Goal: Task Accomplishment & Management: Complete application form

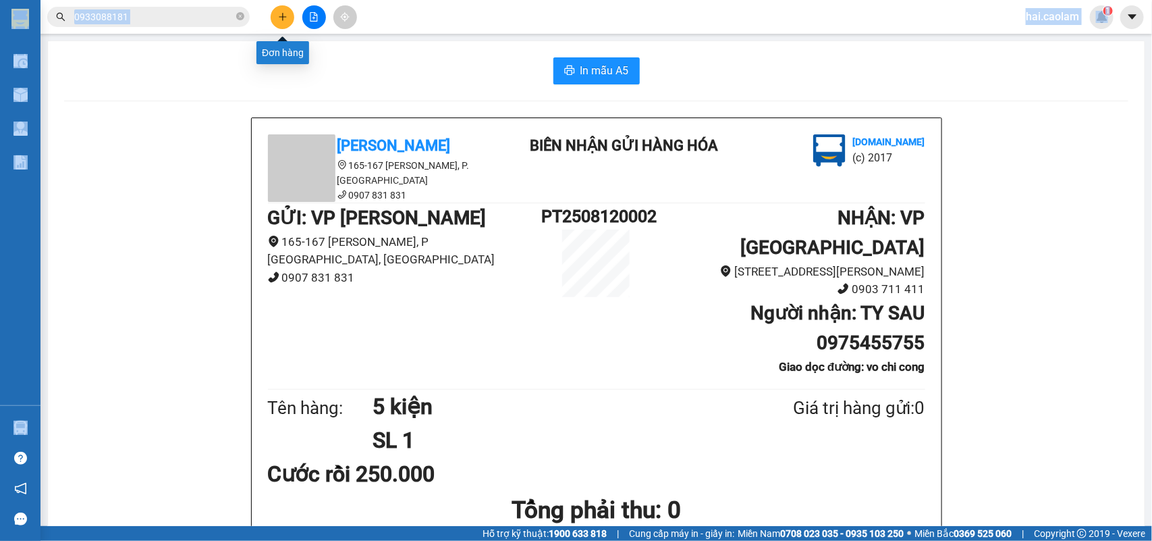
click at [285, 12] on icon "plus" at bounding box center [282, 16] width 9 height 9
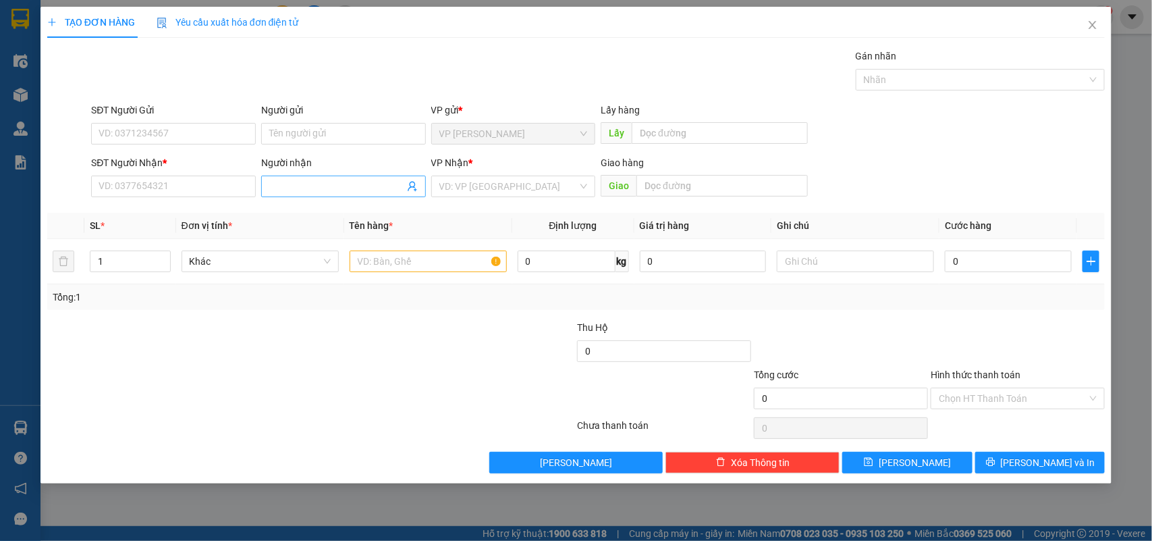
click at [335, 189] on input "Người nhận" at bounding box center [336, 186] width 135 height 15
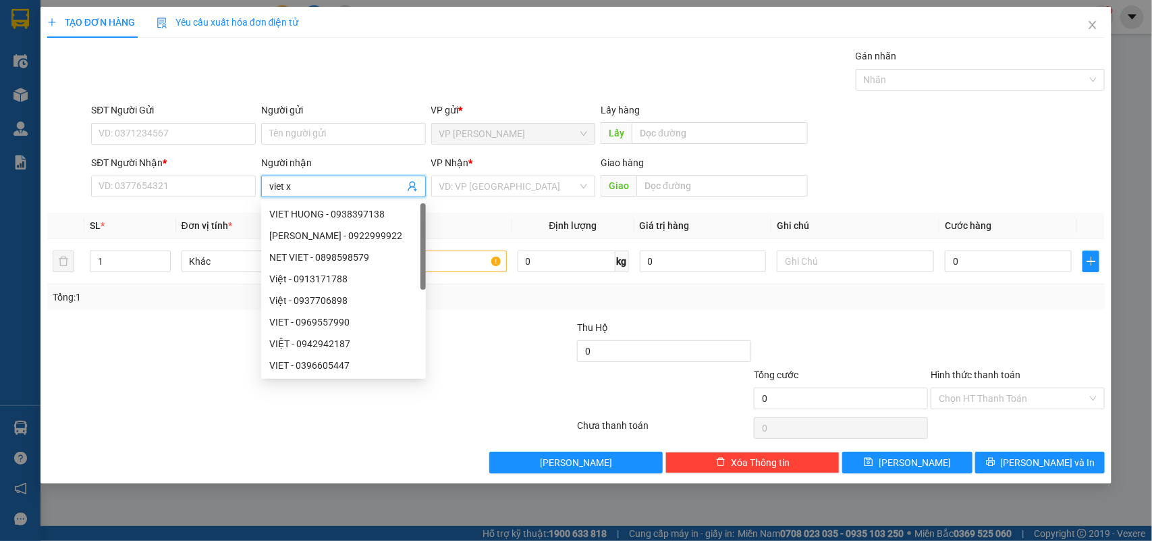
type input "viet xo"
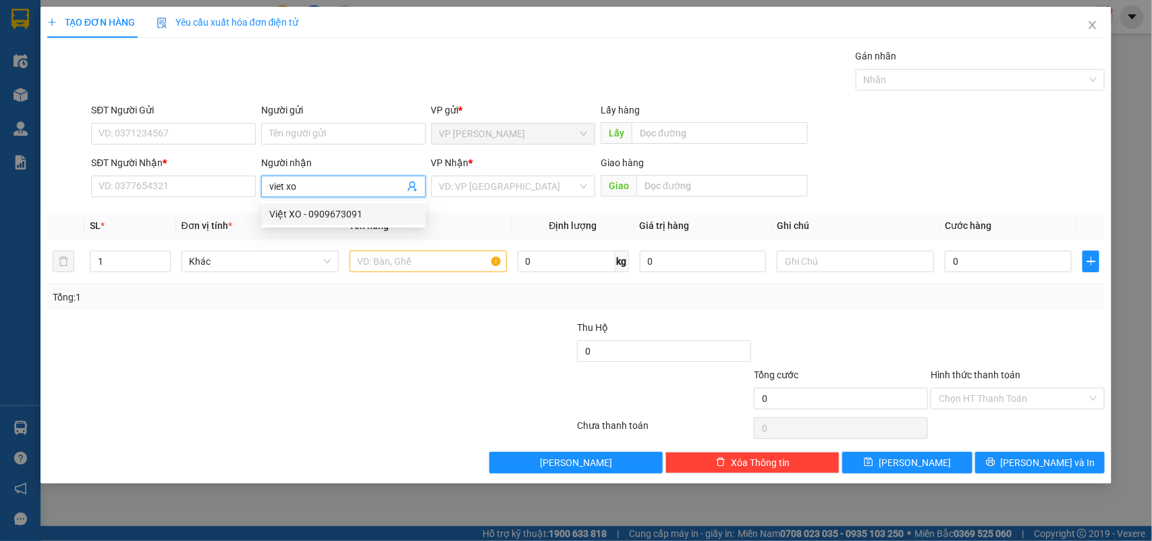
click at [317, 217] on div "Việt XO - 0909673091" at bounding box center [343, 213] width 148 height 15
type input "0909673091"
type input "Việt XO"
click at [446, 260] on input "text" at bounding box center [428, 261] width 157 height 22
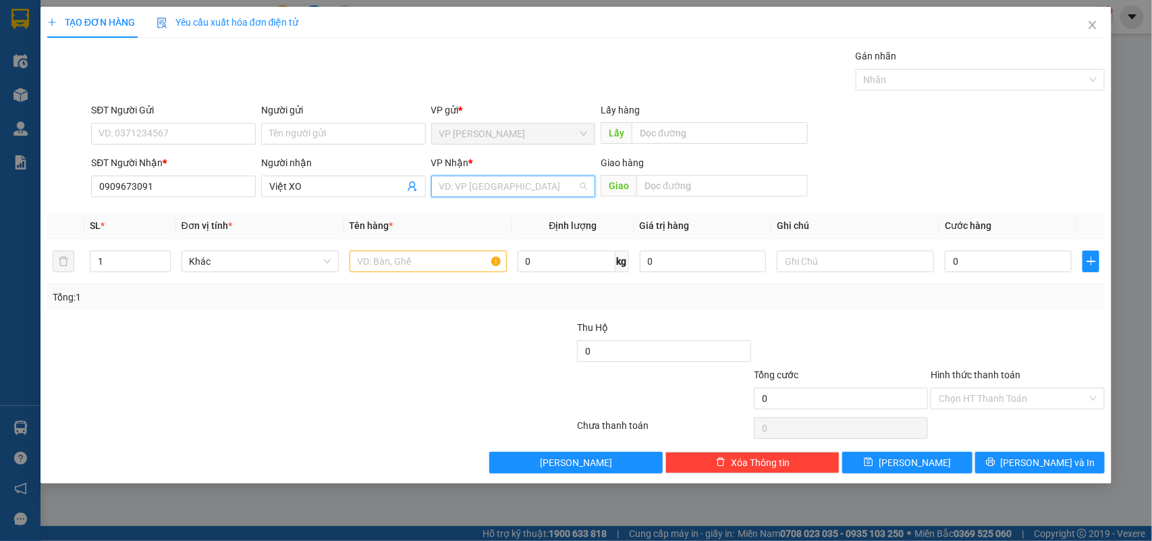
click at [501, 182] on input "search" at bounding box center [508, 186] width 139 height 20
click at [485, 234] on div "VP [GEOGRAPHIC_DATA]" at bounding box center [513, 235] width 148 height 15
click at [459, 260] on input "text" at bounding box center [428, 261] width 157 height 22
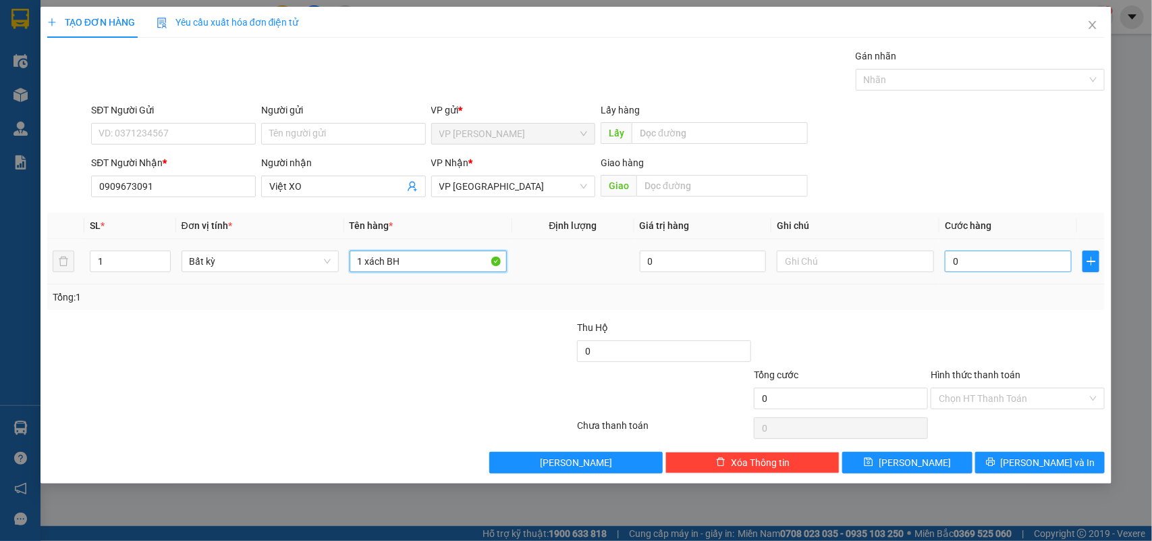
type input "1 xách BH"
click at [1004, 268] on input "0" at bounding box center [1008, 261] width 127 height 22
type input "3"
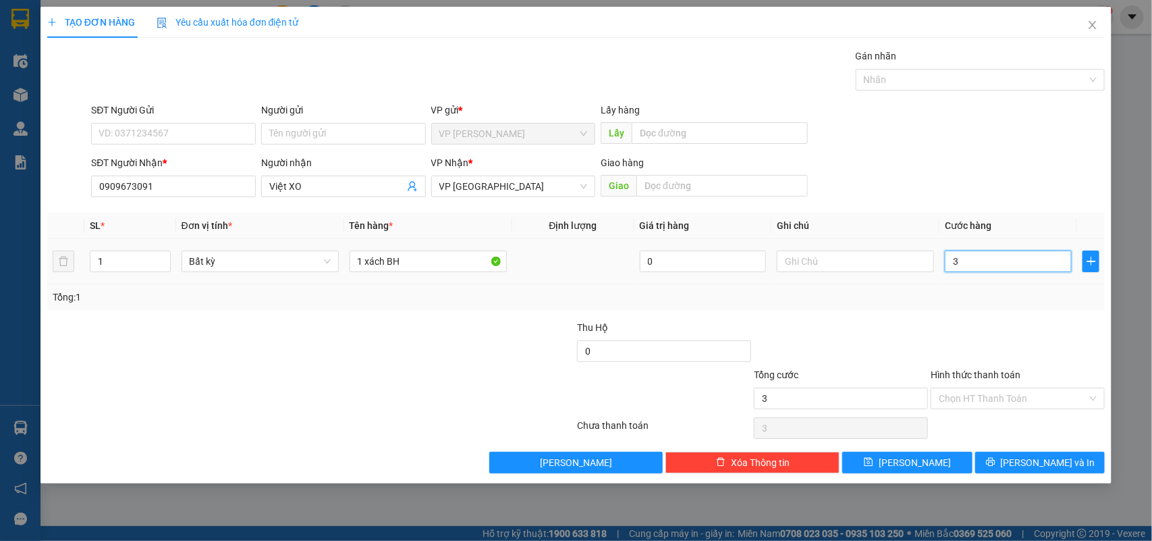
type input "30"
type input "30.000"
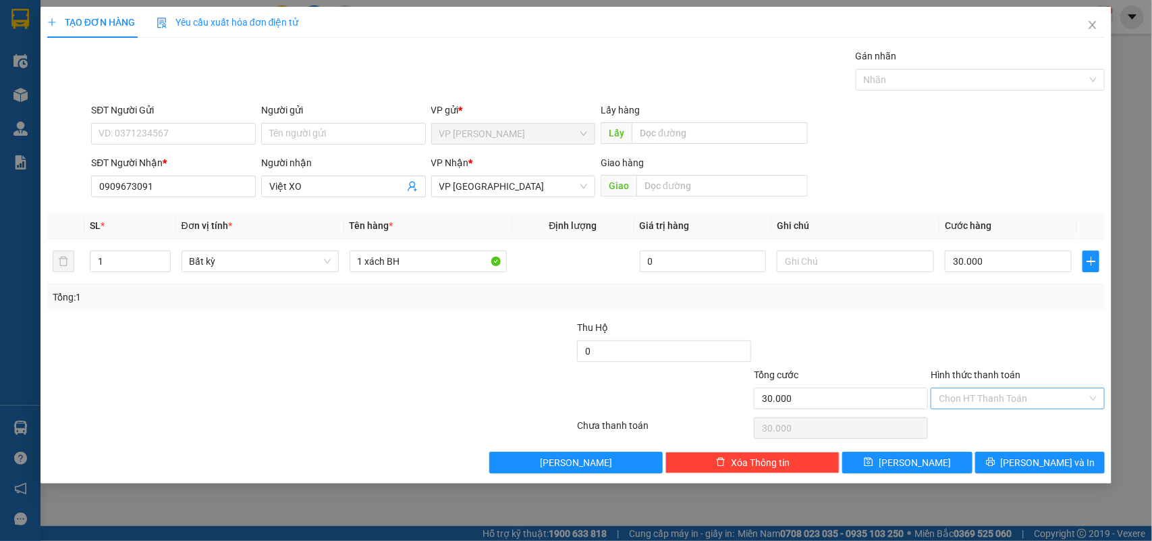
click at [985, 395] on input "Hình thức thanh toán" at bounding box center [1013, 398] width 148 height 20
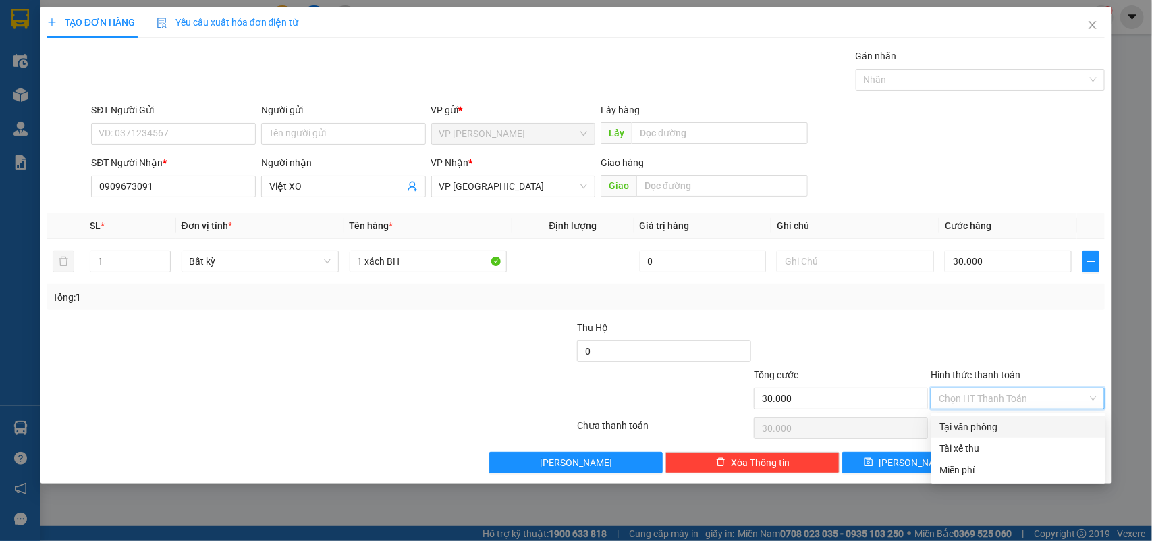
drag, startPoint x: 999, startPoint y: 427, endPoint x: 1076, endPoint y: 493, distance: 101.5
click at [997, 427] on div "Tại văn phòng" at bounding box center [1018, 426] width 158 height 15
type input "0"
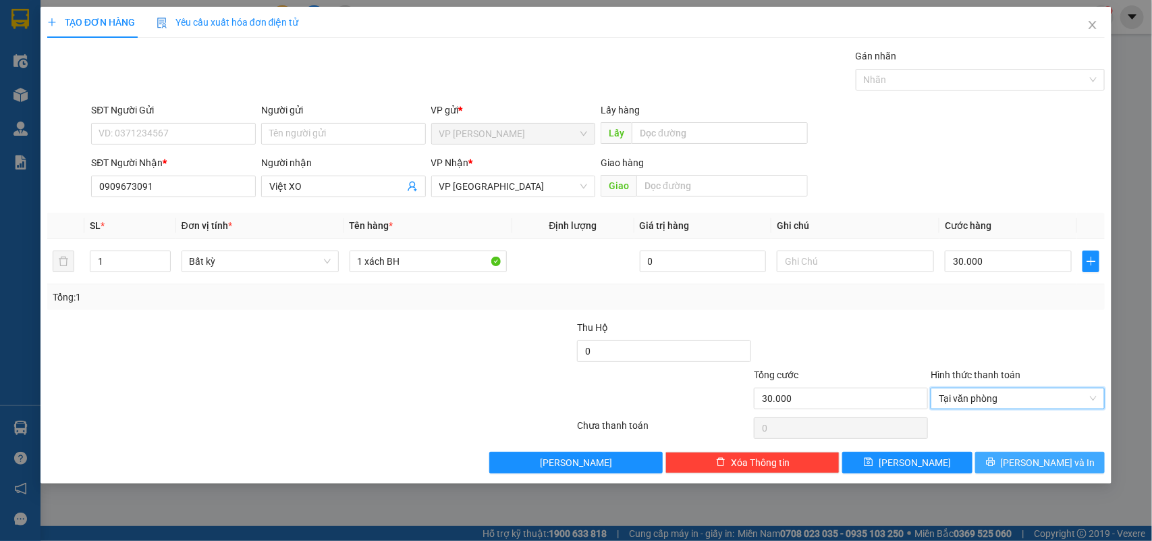
click at [1073, 466] on button "[PERSON_NAME] và In" at bounding box center [1040, 462] width 130 height 22
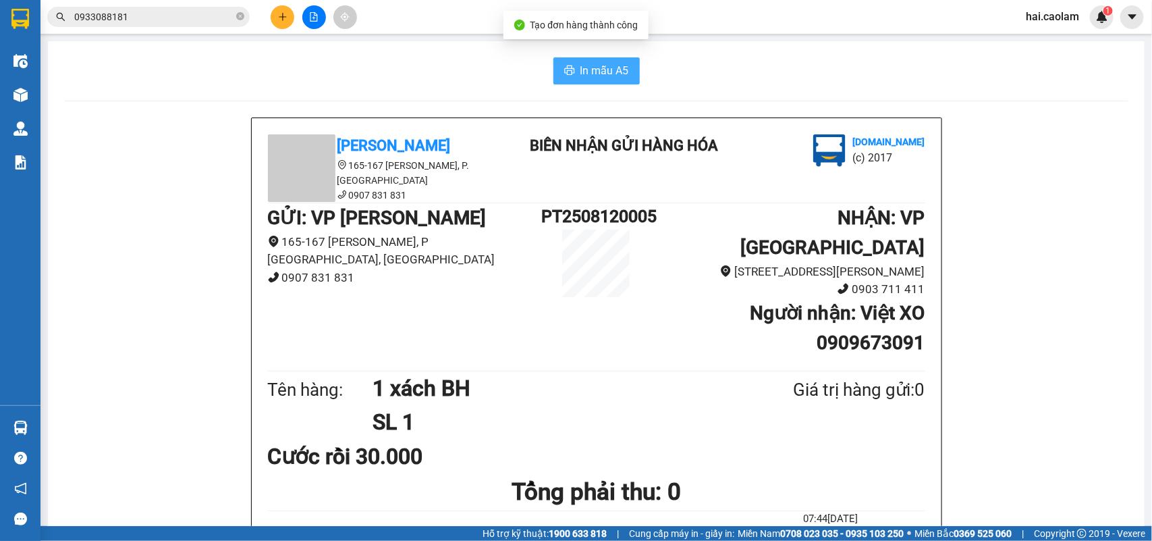
click at [568, 83] on button "In mẫu A5" at bounding box center [596, 70] width 86 height 27
click at [136, 7] on span "0933088181" at bounding box center [148, 17] width 202 height 20
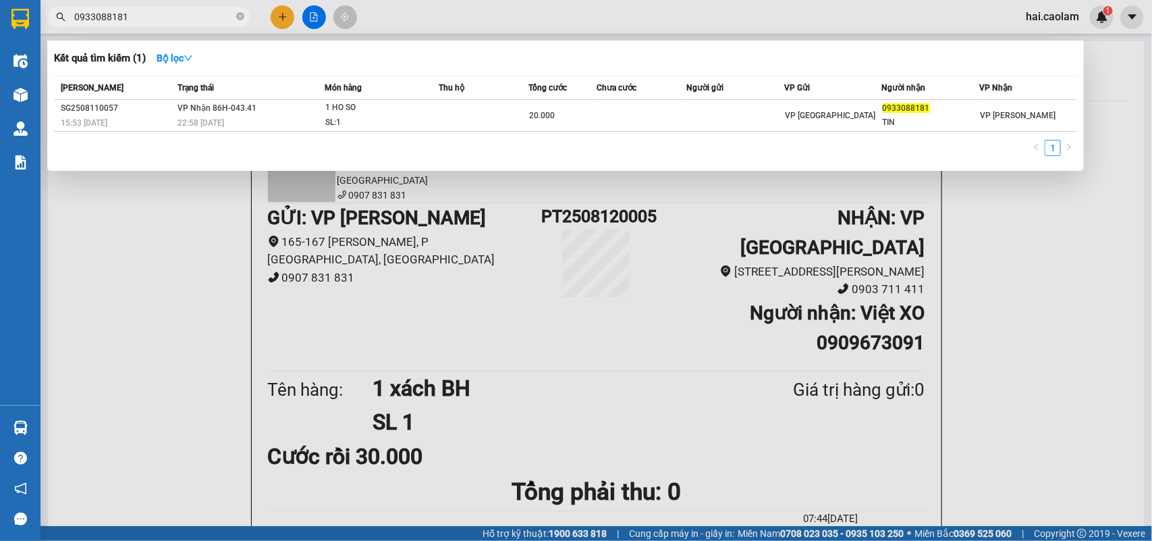
click at [148, 18] on input "0933088181" at bounding box center [153, 16] width 159 height 15
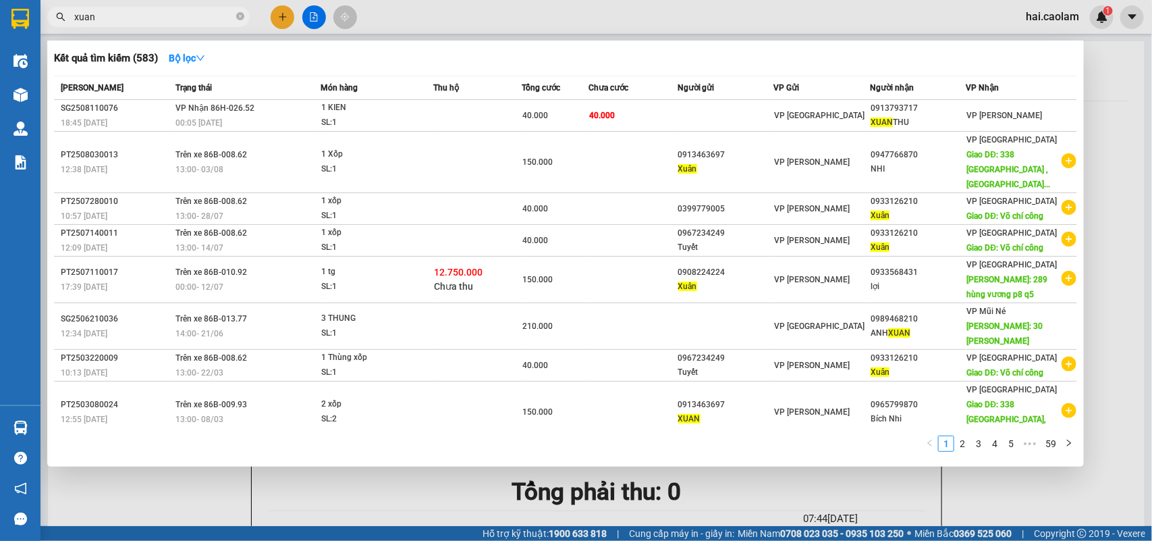
type input "xuan"
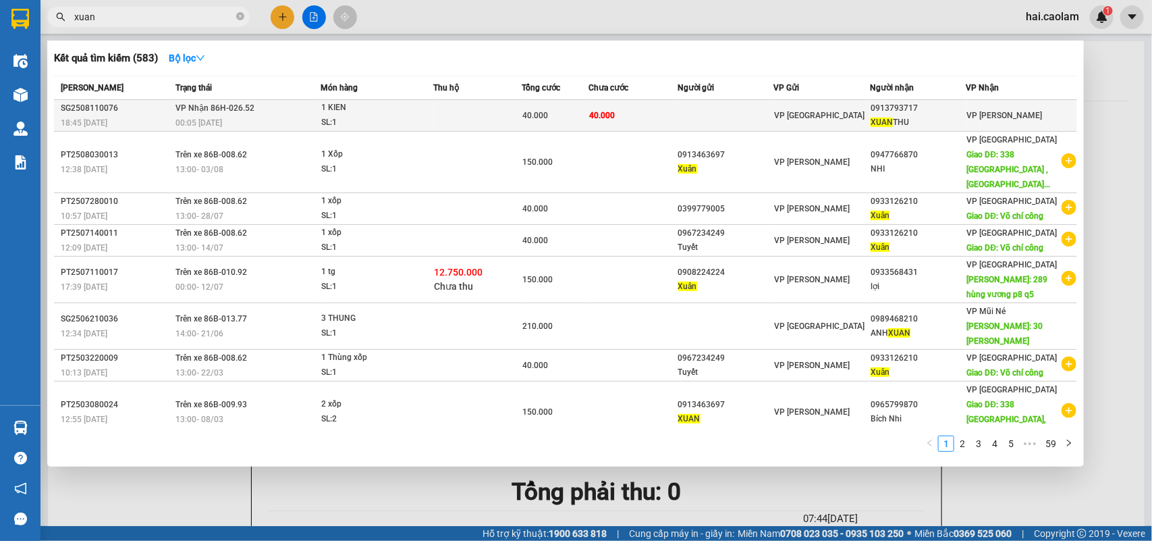
click at [264, 117] on div "00:05 [DATE]" at bounding box center [248, 122] width 144 height 15
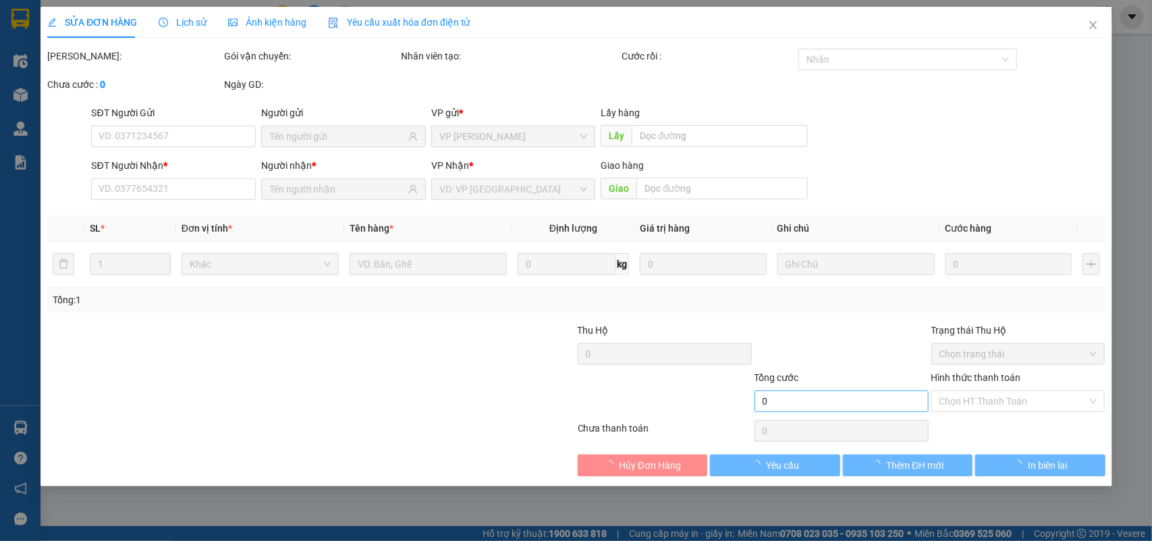
type input "0913793717"
type input "[PERSON_NAME]"
type input "40.000"
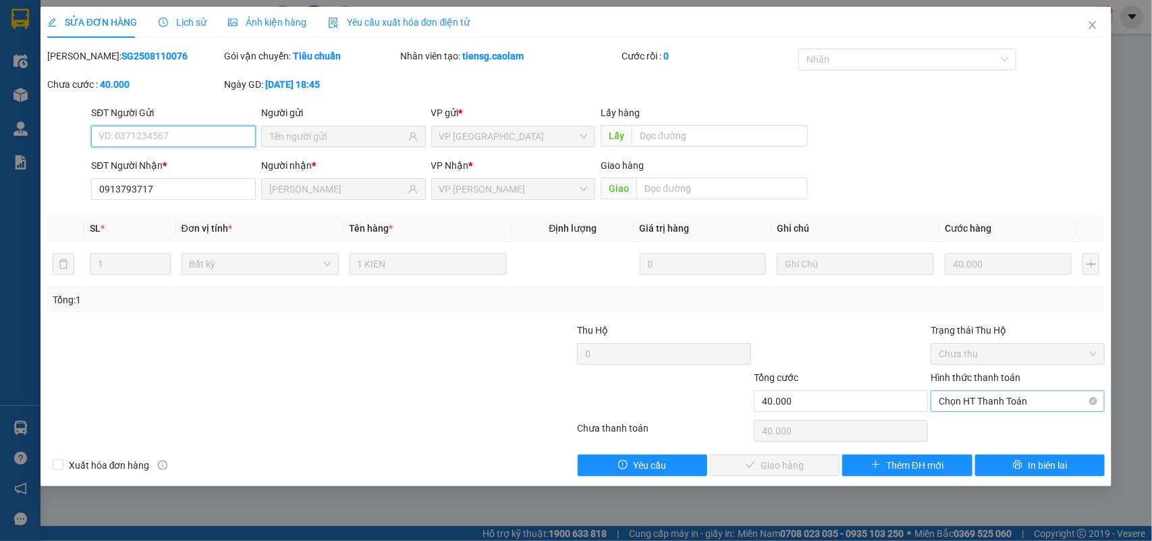
click at [1003, 408] on span "Chọn HT Thanh Toán" at bounding box center [1018, 401] width 158 height 20
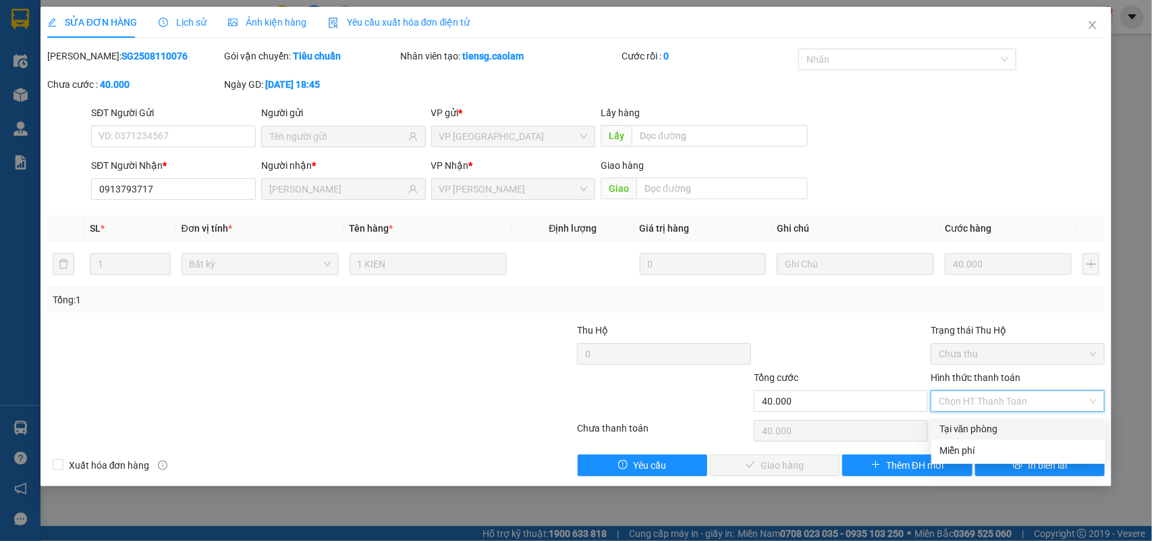
click at [976, 426] on div "Tại văn phòng" at bounding box center [1018, 428] width 158 height 15
type input "0"
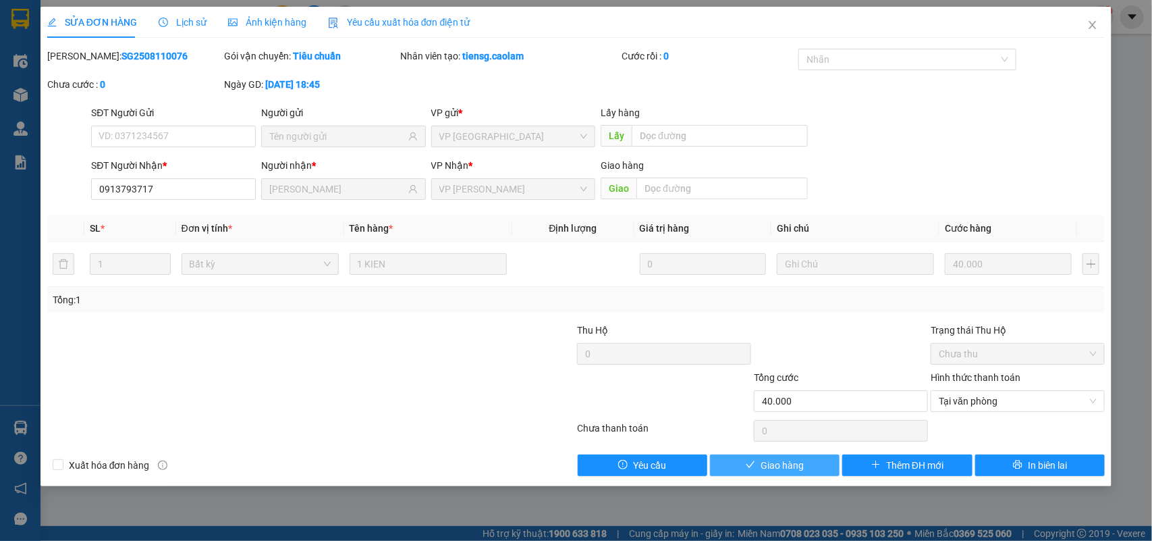
click at [800, 474] on button "Giao hàng" at bounding box center [775, 465] width 130 height 22
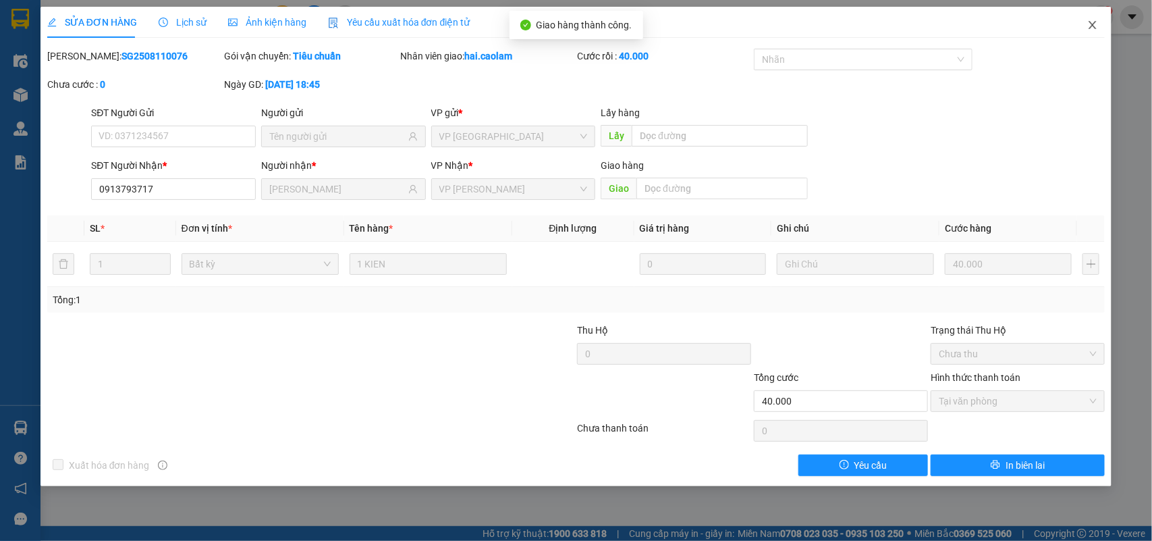
click at [1090, 29] on icon "close" at bounding box center [1092, 25] width 11 height 11
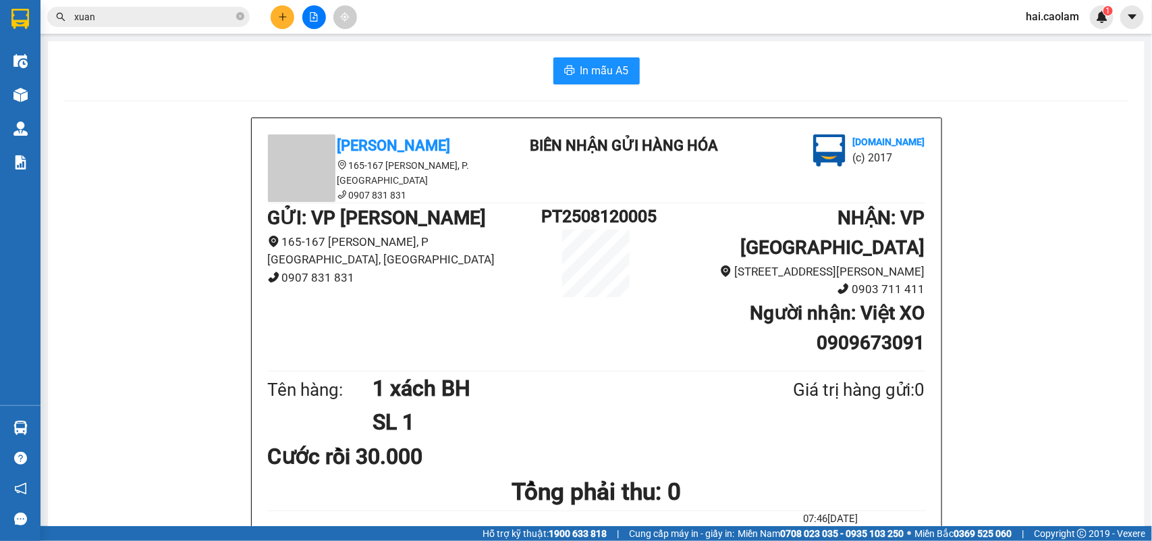
click at [157, 20] on input "xuan" at bounding box center [153, 16] width 159 height 15
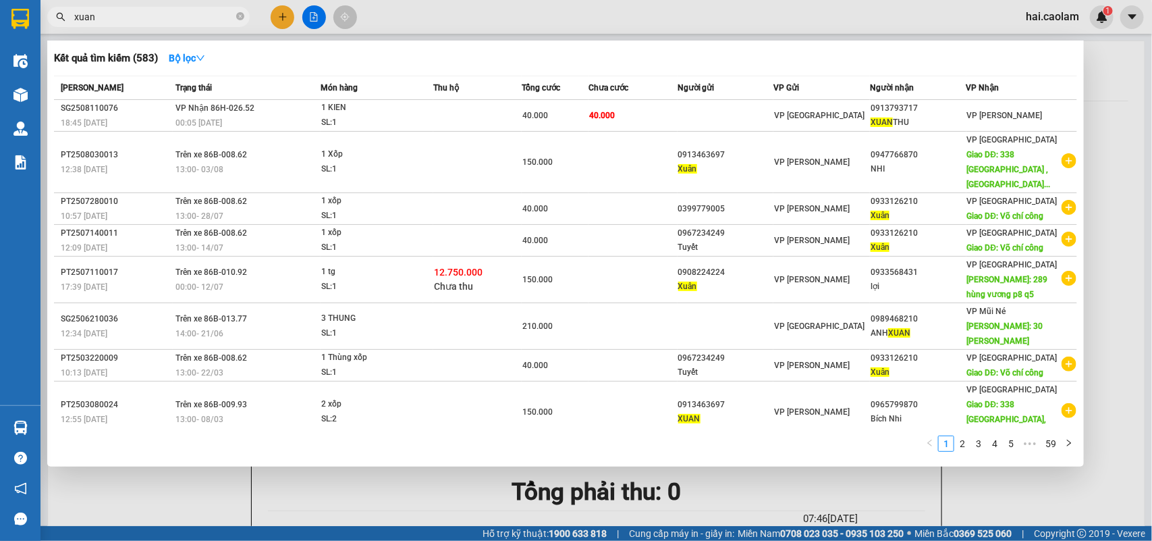
click at [157, 20] on input "xuan" at bounding box center [153, 16] width 159 height 15
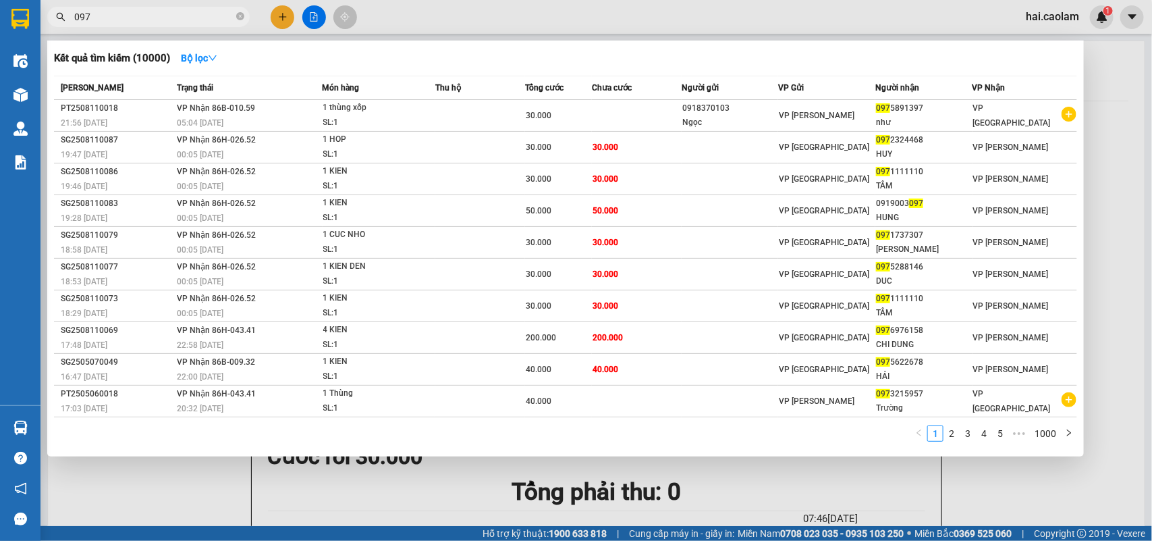
click at [1049, 497] on div at bounding box center [576, 270] width 1152 height 541
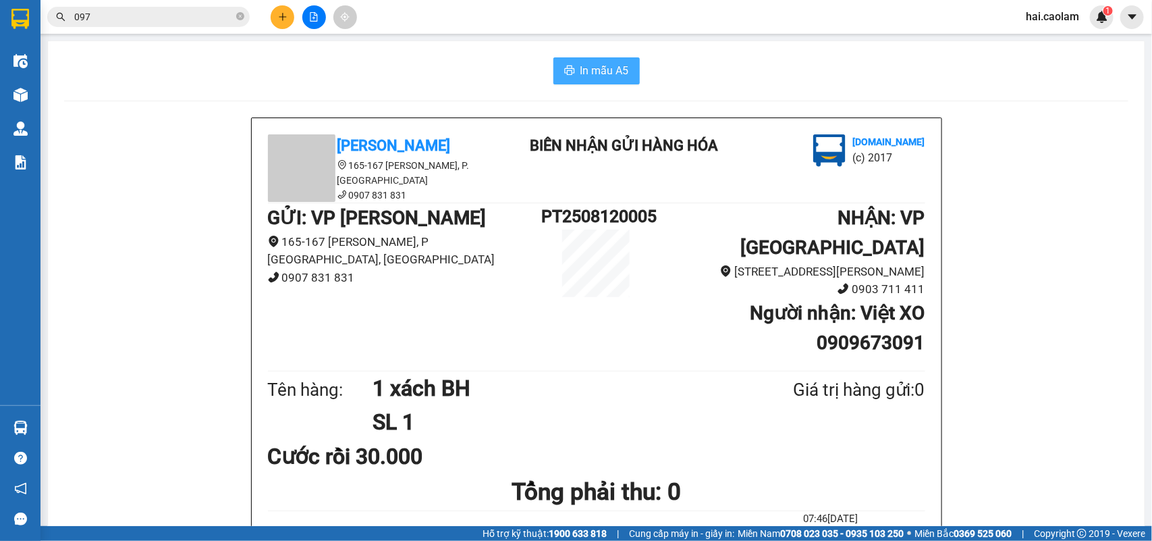
click at [604, 75] on span "In mẫu A5" at bounding box center [604, 70] width 49 height 17
click at [111, 18] on input "097" at bounding box center [153, 16] width 159 height 15
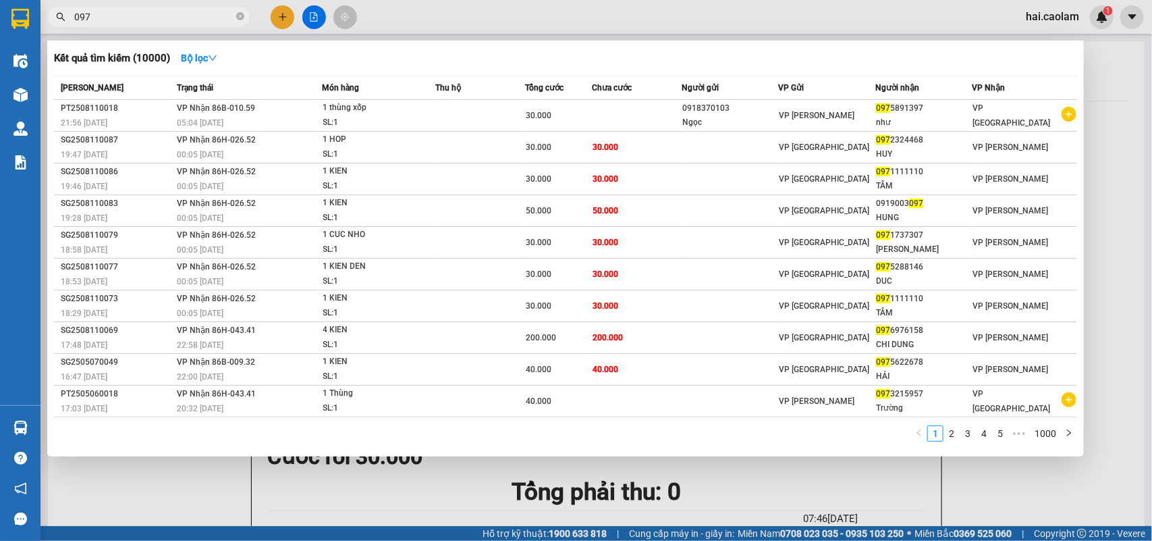
click at [111, 18] on input "097" at bounding box center [153, 16] width 159 height 15
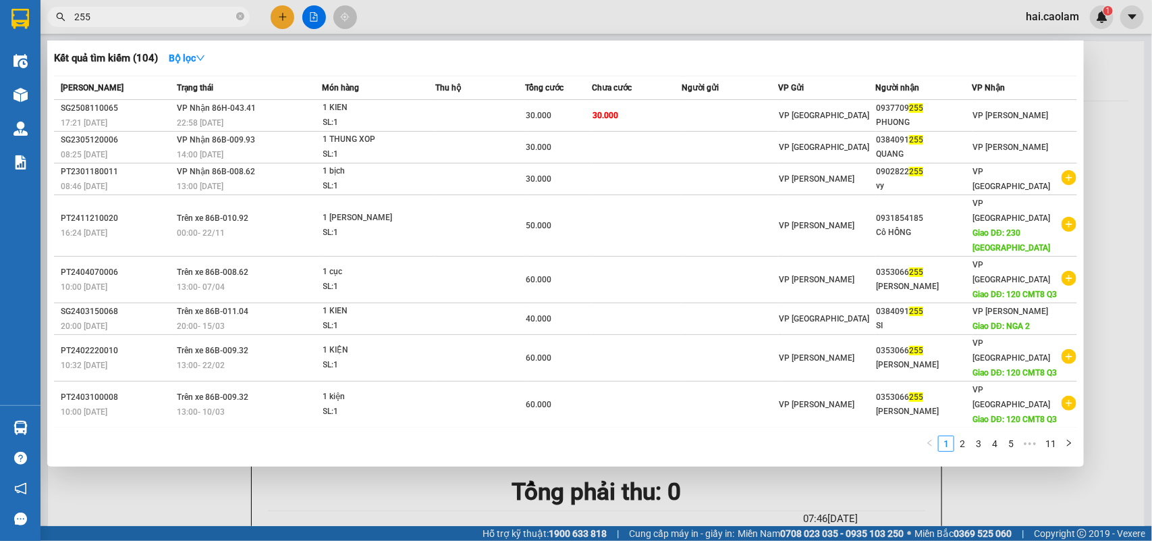
type input "255"
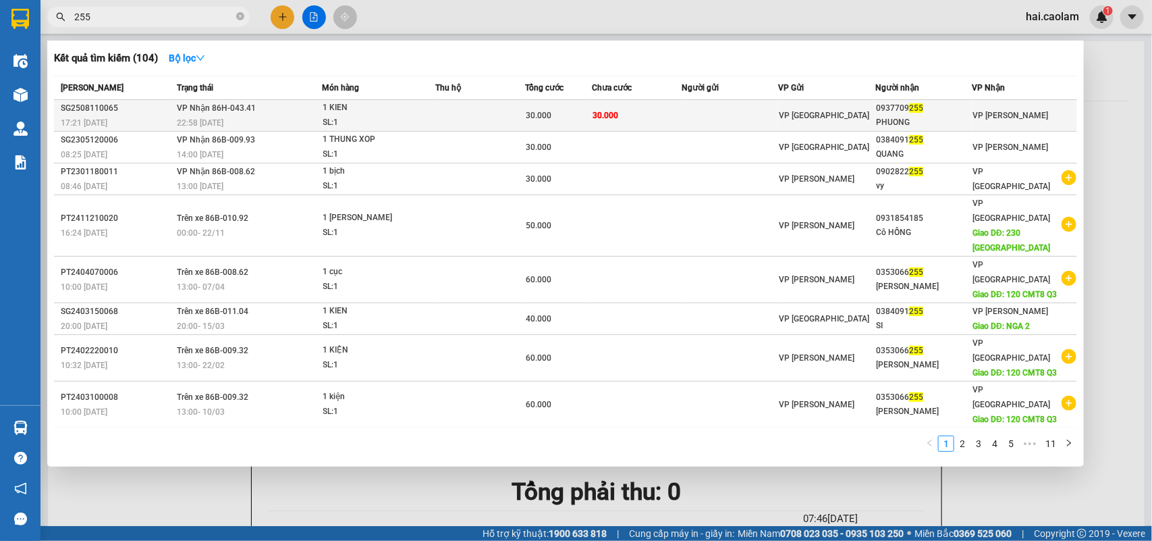
click at [947, 115] on div "PHUONG" at bounding box center [924, 122] width 96 height 14
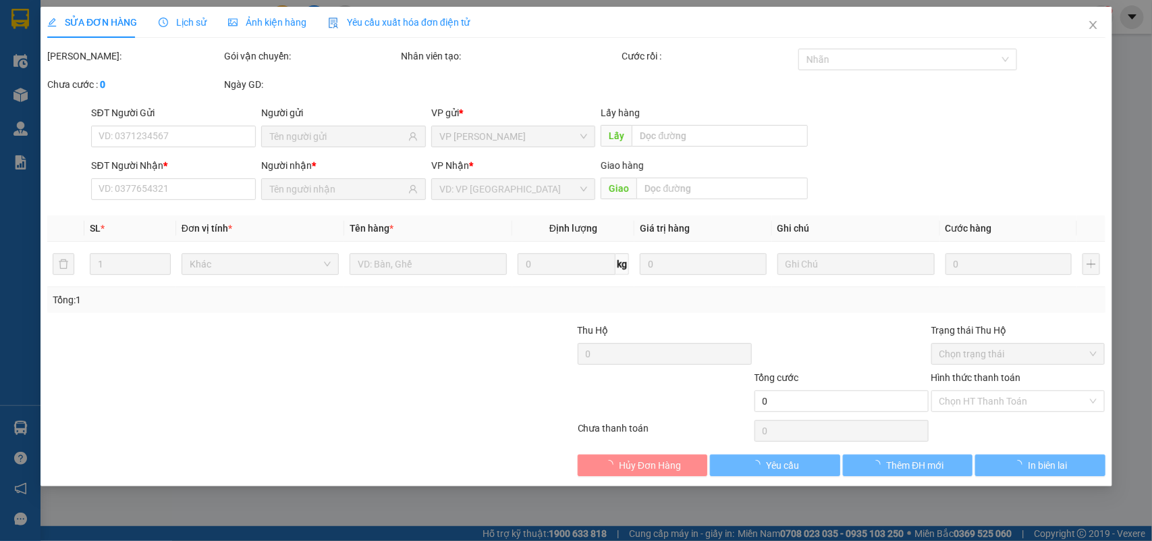
type input "0937709255"
type input "PHUONG"
type input "30.000"
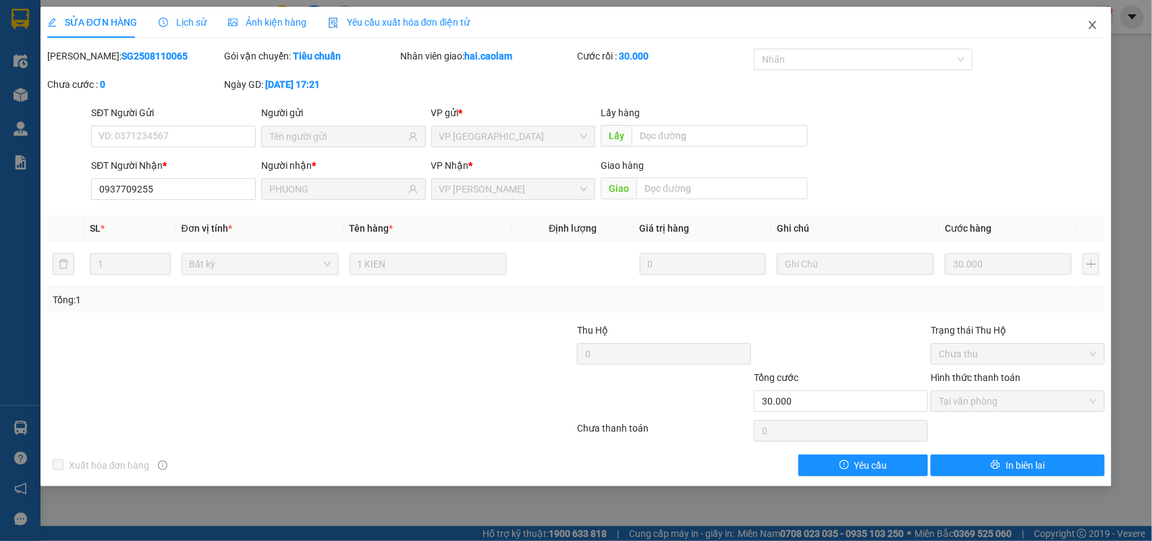
click at [1099, 20] on span "Close" at bounding box center [1093, 26] width 38 height 38
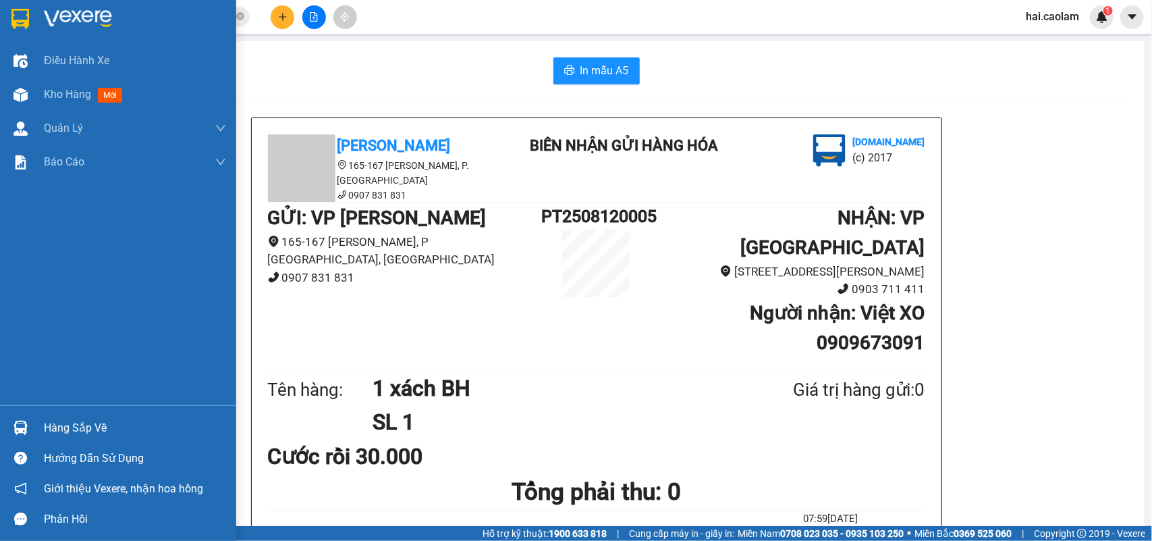
click at [22, 17] on img at bounding box center [20, 19] width 18 height 20
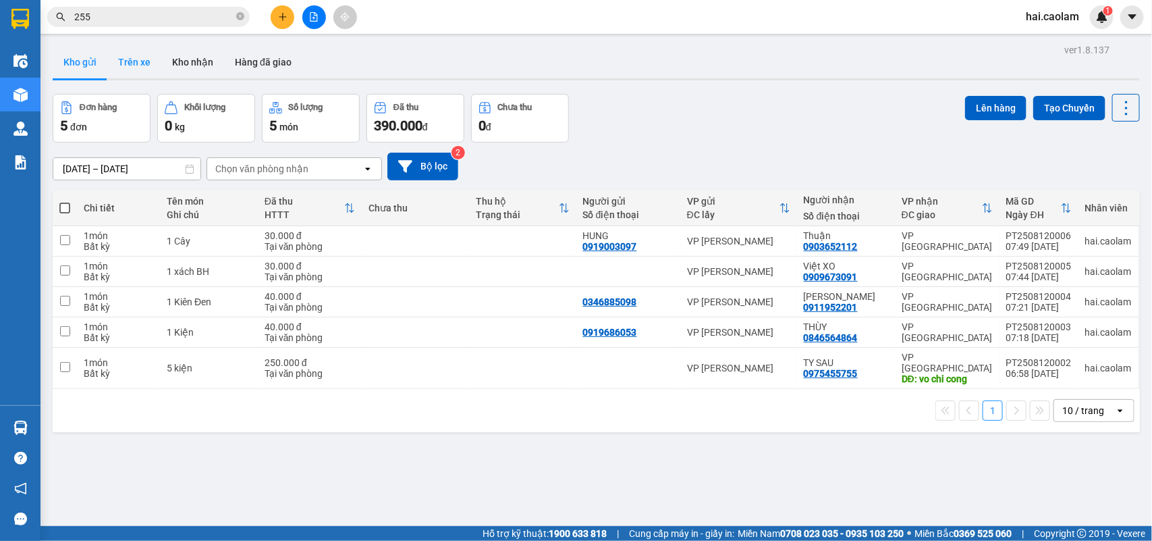
click at [147, 62] on button "Trên xe" at bounding box center [134, 62] width 54 height 32
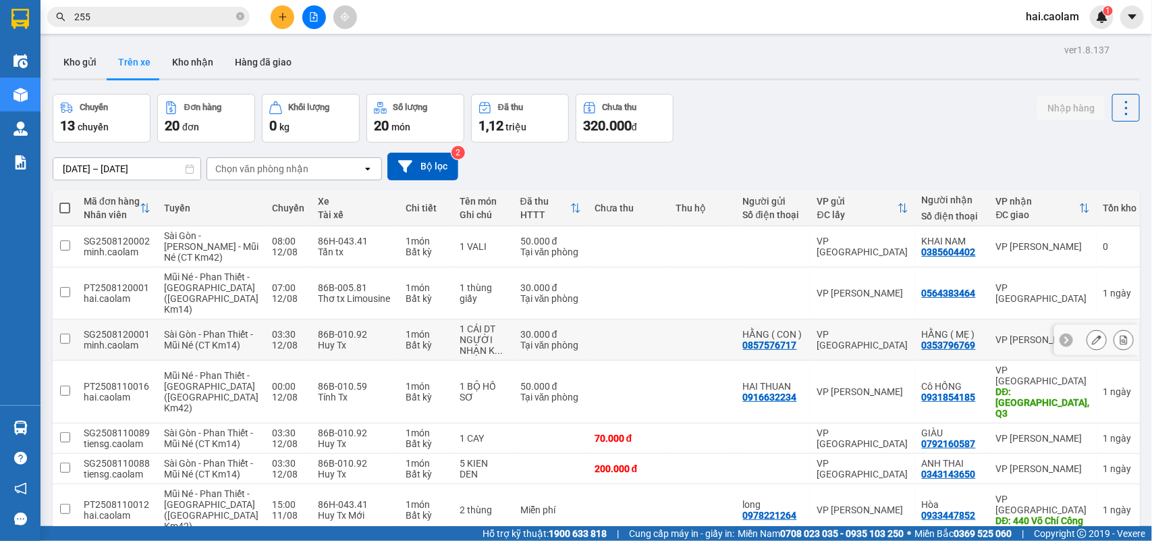
scroll to position [225, 0]
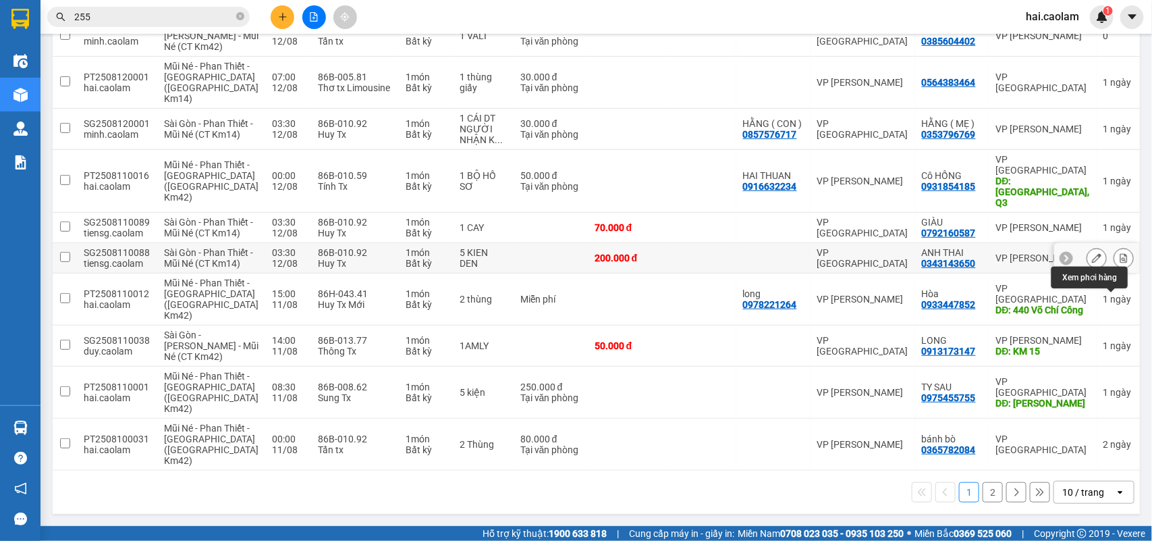
click at [1119, 263] on icon at bounding box center [1123, 257] width 9 height 9
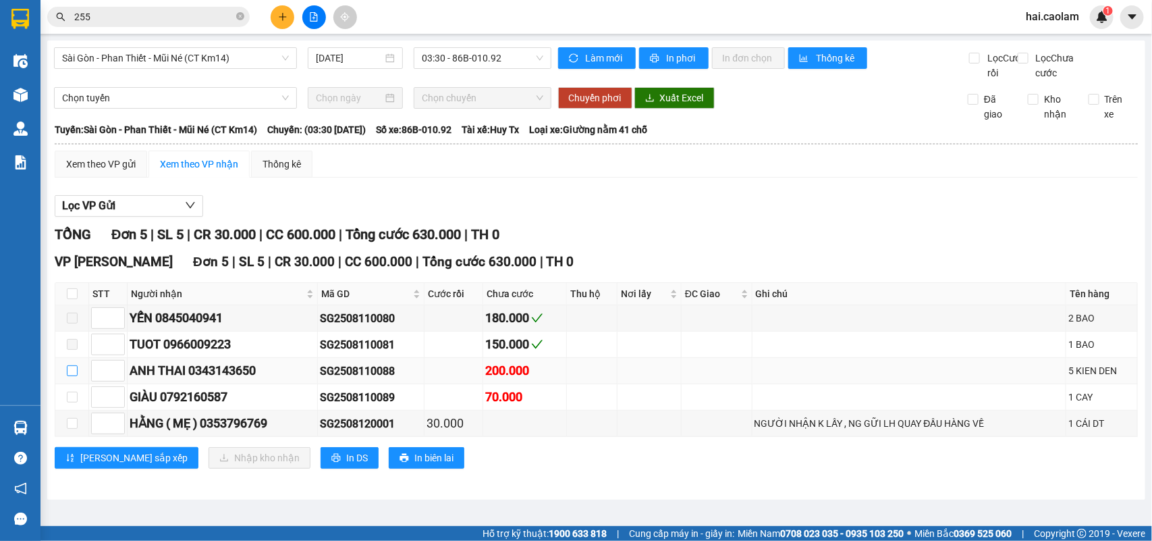
click at [69, 376] on input "checkbox" at bounding box center [72, 370] width 11 height 11
checkbox input "true"
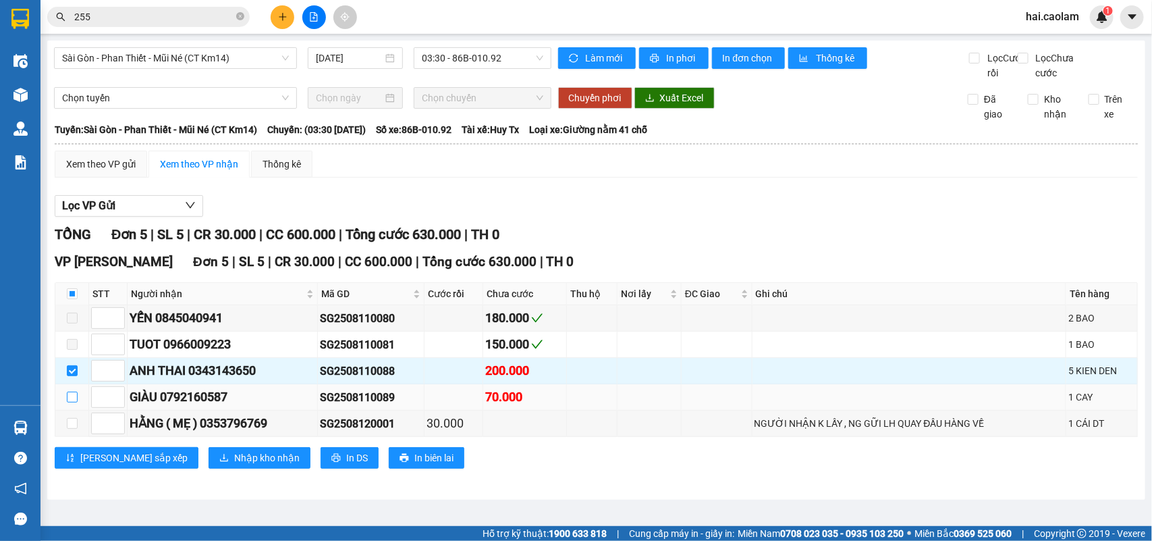
click at [75, 402] on input "checkbox" at bounding box center [72, 396] width 11 height 11
checkbox input "true"
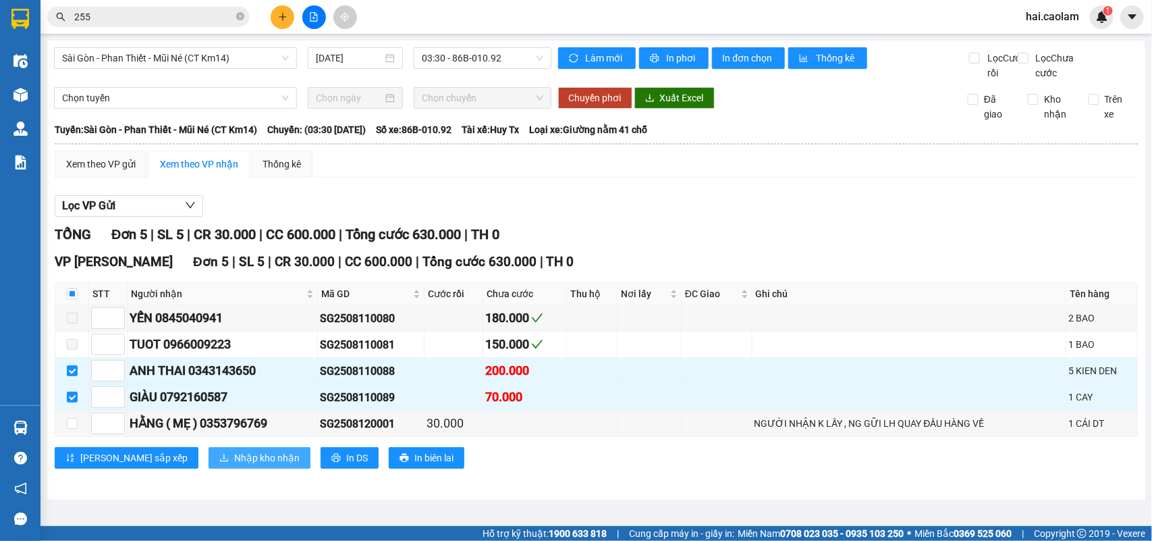
click at [234, 465] on span "Nhập kho nhận" at bounding box center [266, 457] width 65 height 15
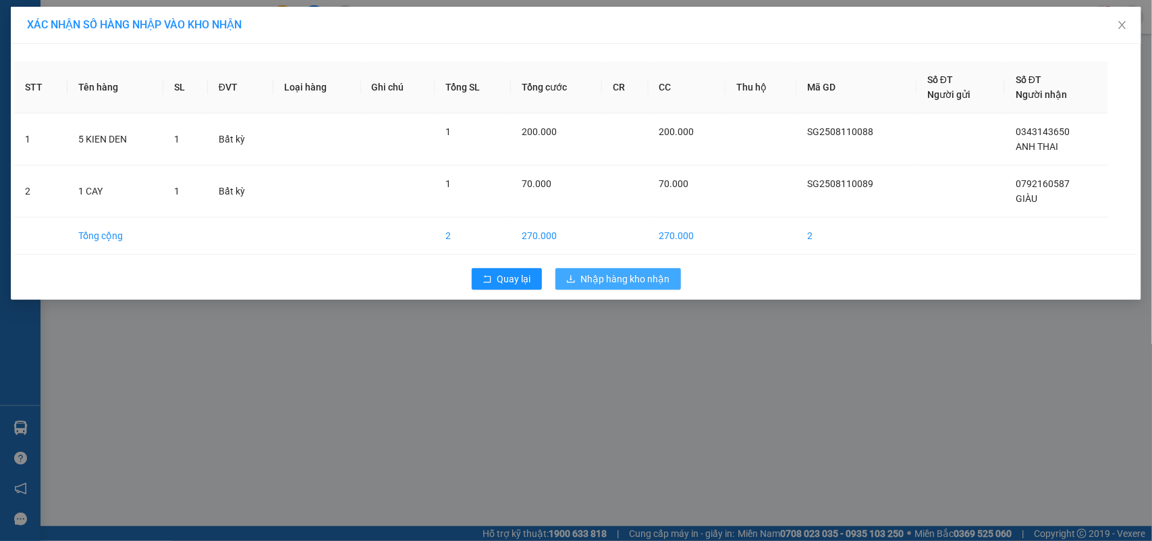
click at [639, 279] on span "Nhập hàng kho nhận" at bounding box center [625, 278] width 89 height 15
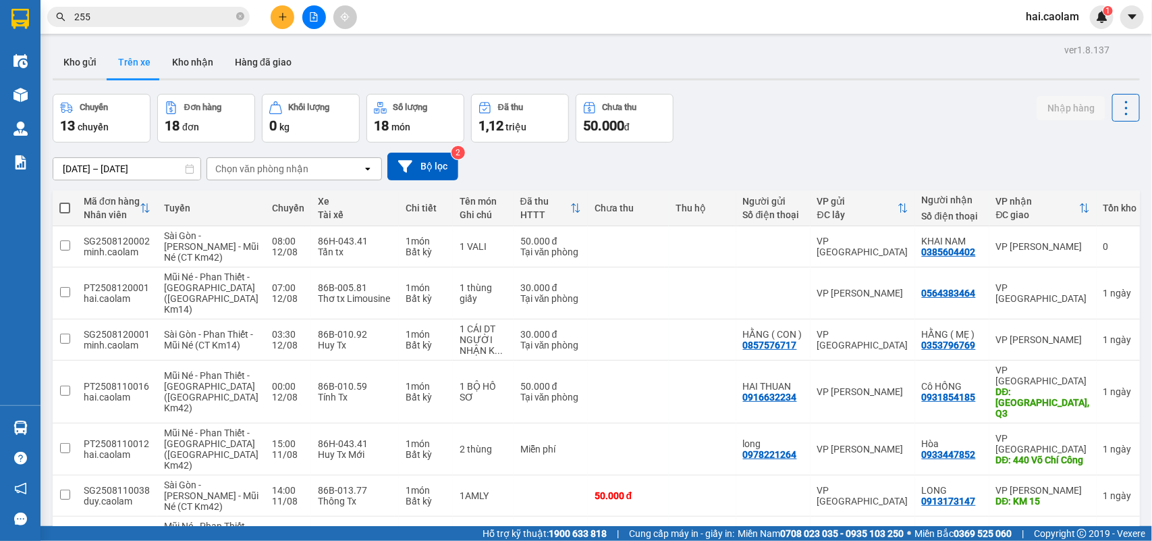
click at [779, 132] on div "Chuyến 13 chuyến Đơn hàng 18 đơn Khối lượng 0 kg Số lượng 18 món Đã thu 1,12 tr…" at bounding box center [596, 118] width 1087 height 49
click at [281, 15] on icon "plus" at bounding box center [282, 16] width 9 height 9
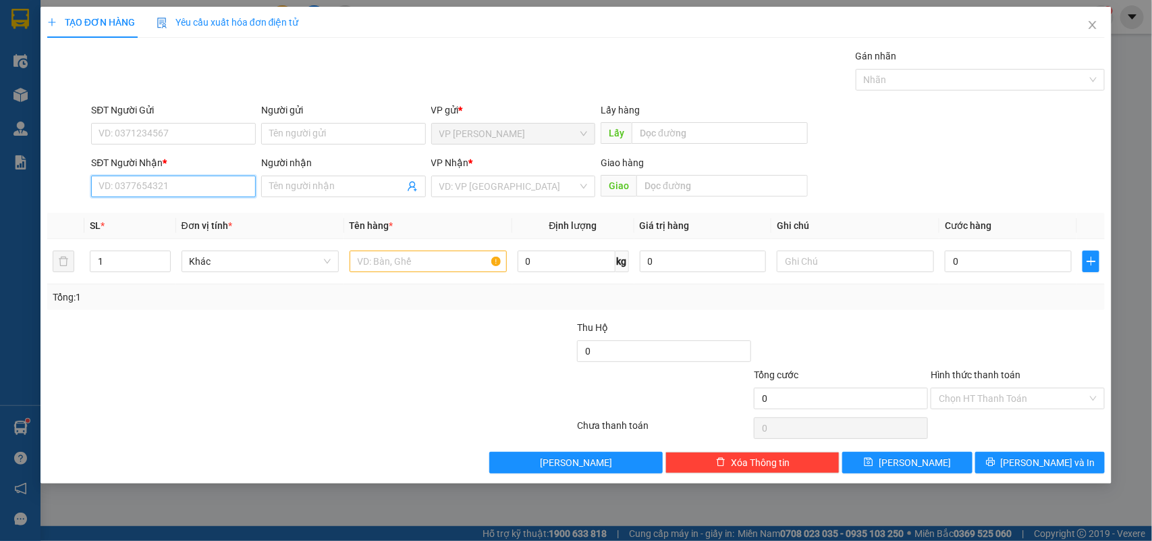
click at [154, 186] on input "SĐT Người Nhận *" at bounding box center [173, 186] width 165 height 22
type input "0369869186"
click at [283, 187] on input "Người nhận" at bounding box center [336, 186] width 135 height 15
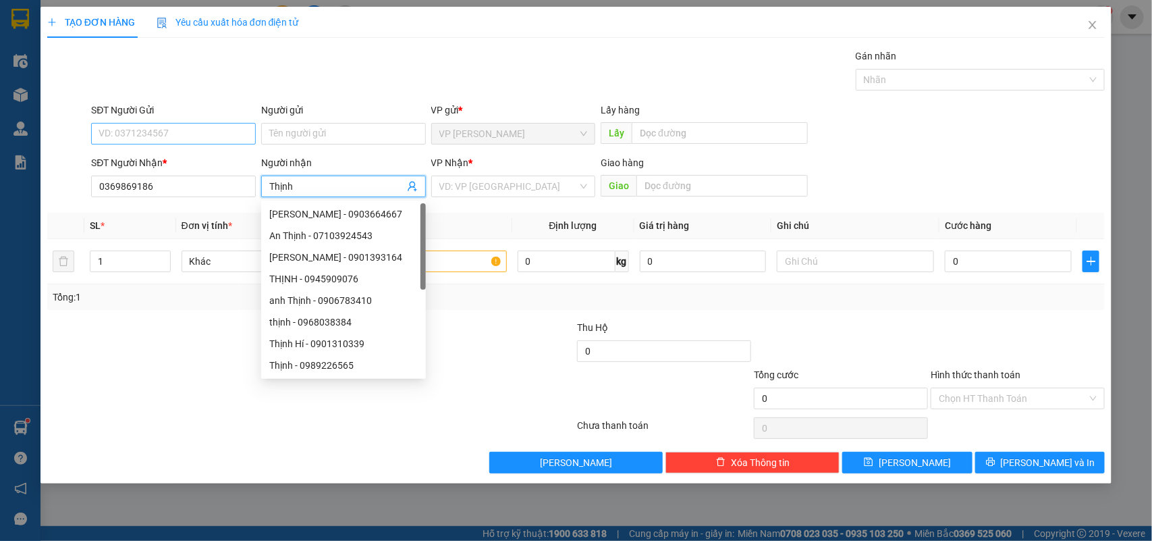
type input "Thịnh"
click at [136, 129] on input "SĐT Người Gửi" at bounding box center [173, 134] width 165 height 22
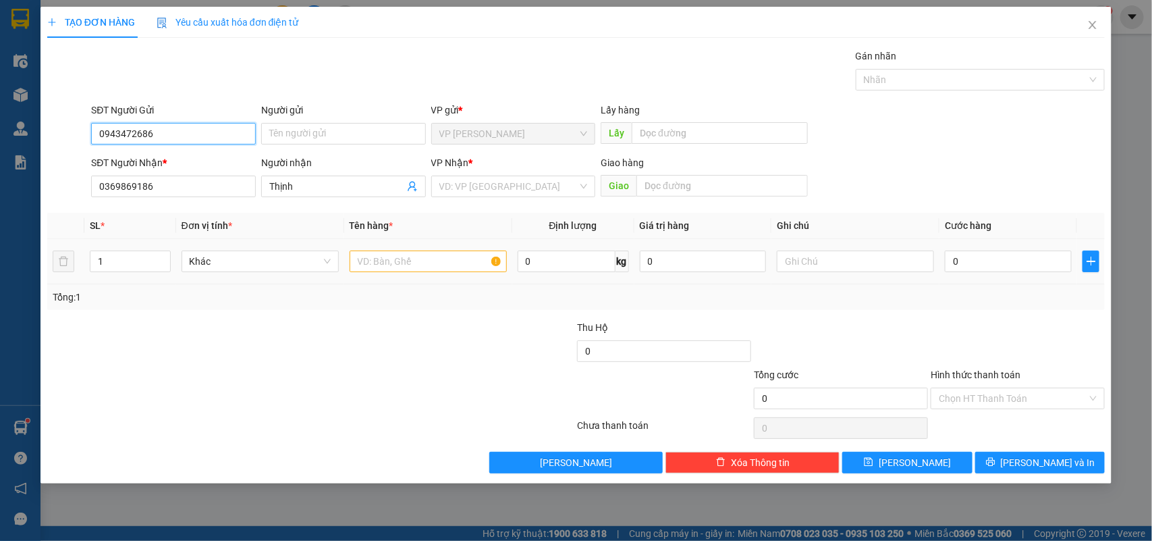
type input "0943472686"
click at [389, 256] on input "text" at bounding box center [428, 261] width 157 height 22
type input "1 thùng"
click at [1013, 274] on div "0" at bounding box center [1008, 261] width 127 height 27
click at [1012, 262] on input "0" at bounding box center [1008, 261] width 127 height 22
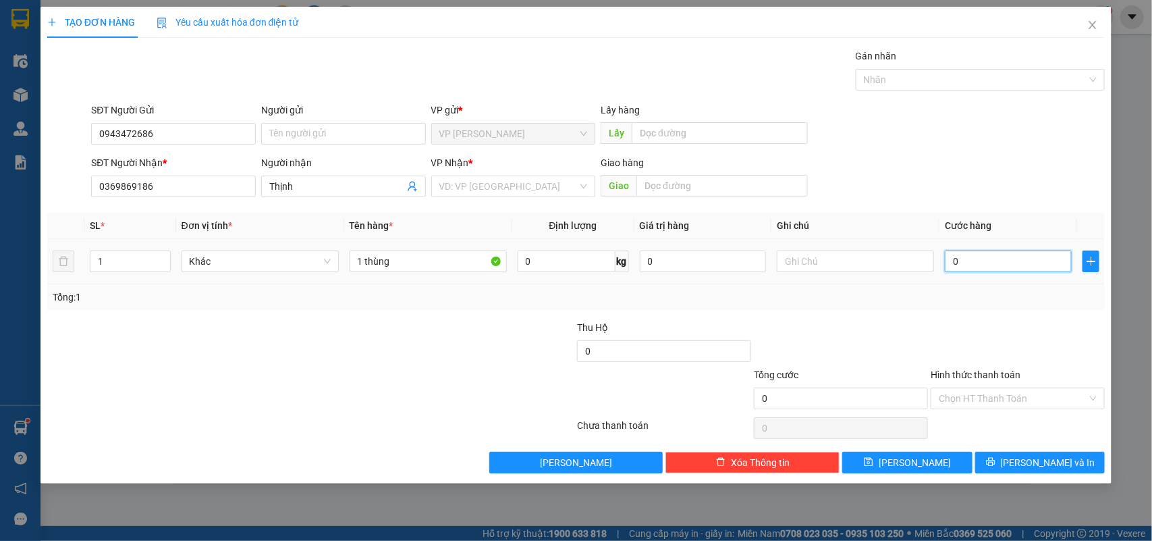
type input "3"
type input "30"
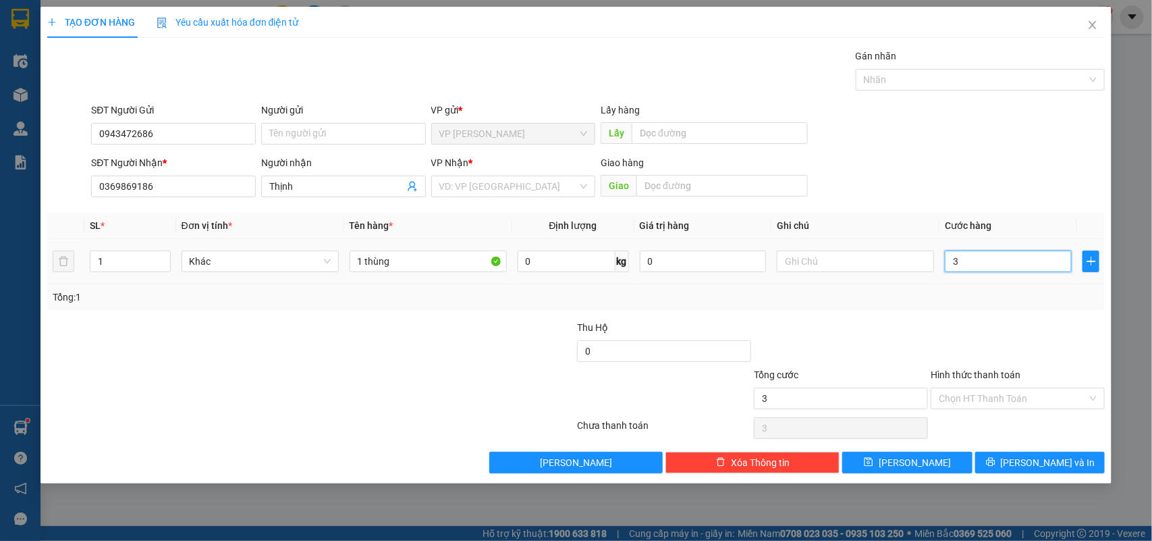
type input "30"
type input "30.000"
click at [1014, 305] on div "Tổng: 1" at bounding box center [576, 297] width 1058 height 26
click at [1006, 385] on div "Hình thức thanh toán" at bounding box center [1018, 377] width 174 height 20
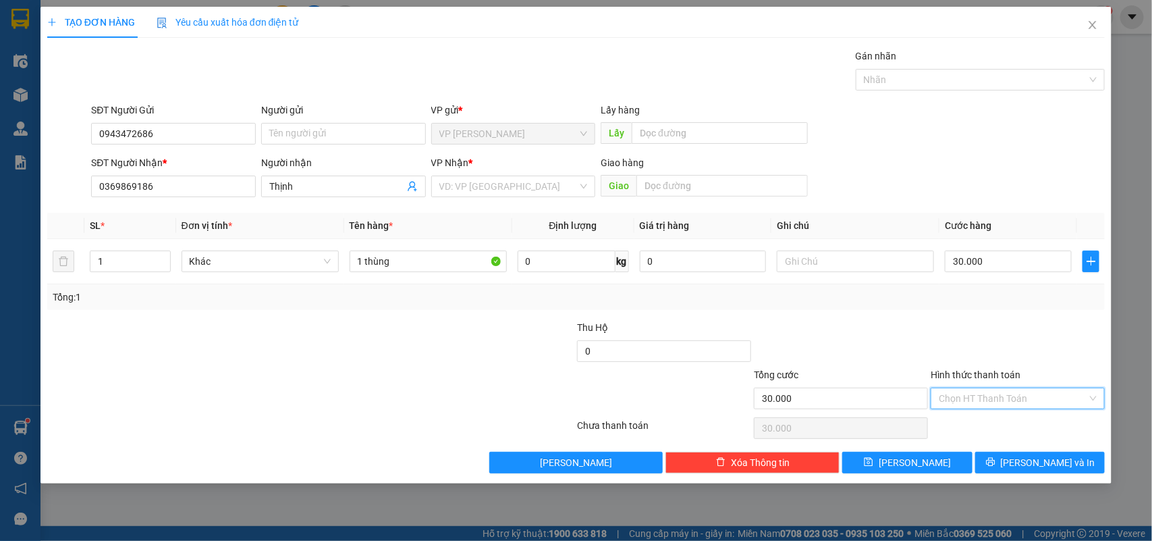
click at [1006, 399] on input "Hình thức thanh toán" at bounding box center [1013, 398] width 148 height 20
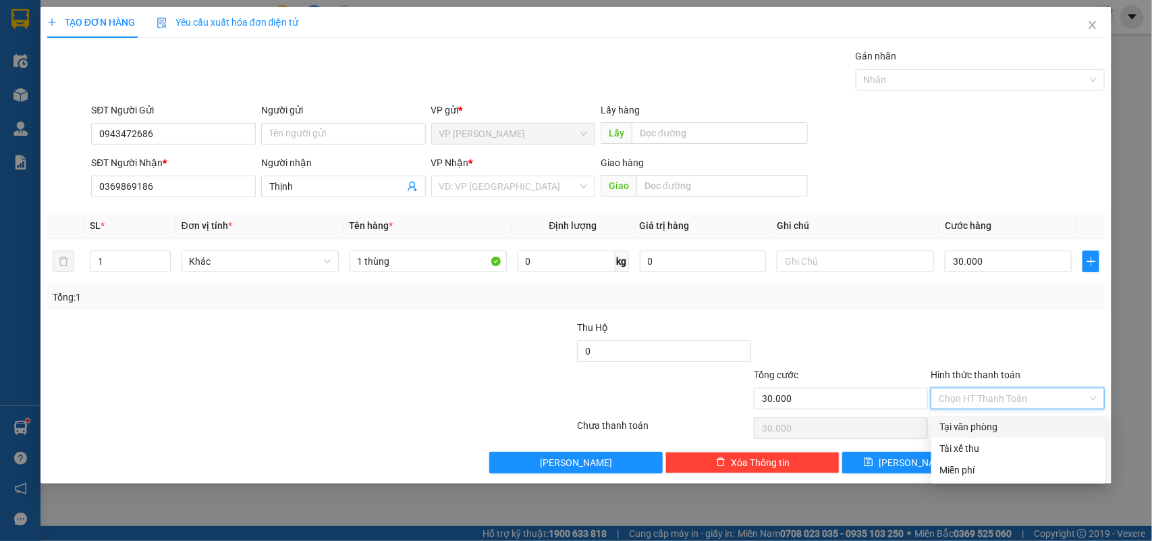
click at [973, 425] on div "Tại văn phòng" at bounding box center [1018, 426] width 158 height 15
type input "0"
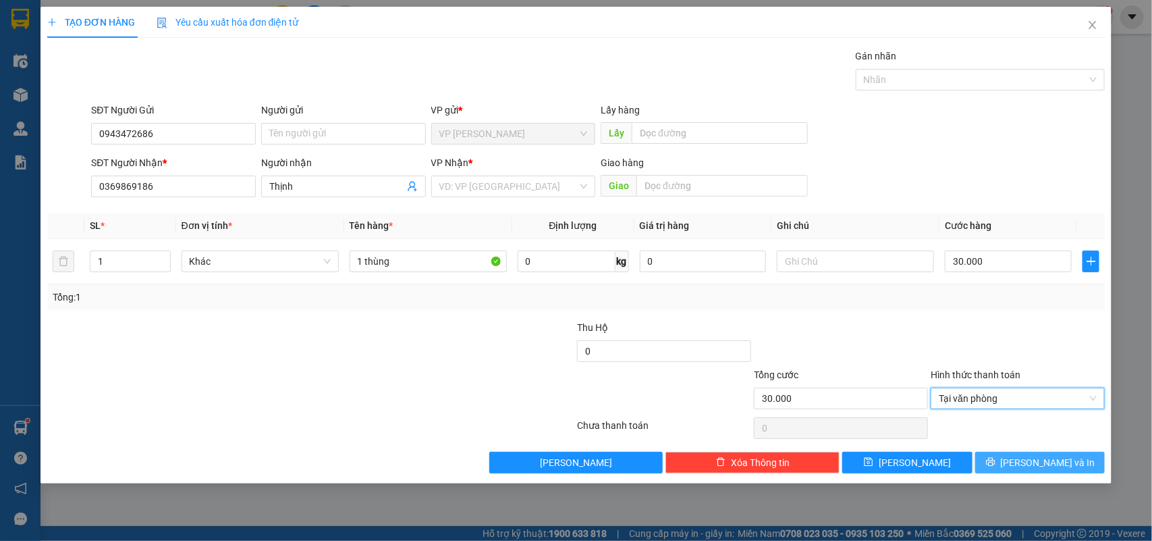
click at [1032, 466] on span "[PERSON_NAME] và In" at bounding box center [1048, 462] width 94 height 15
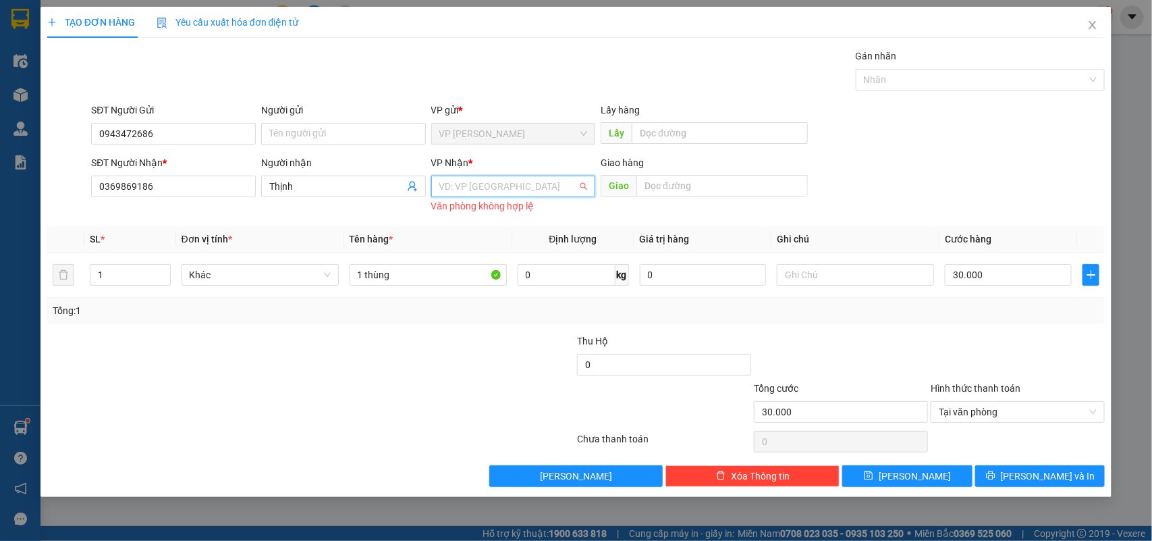
click at [544, 189] on input "search" at bounding box center [508, 186] width 139 height 20
click at [518, 235] on div "VP [GEOGRAPHIC_DATA]" at bounding box center [513, 235] width 148 height 15
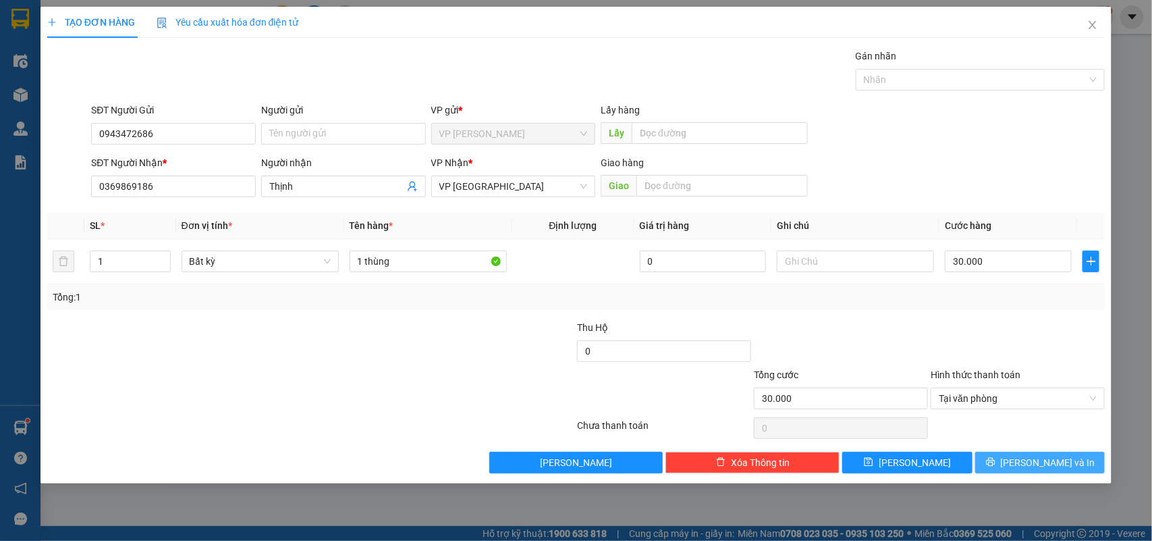
click at [1019, 453] on button "[PERSON_NAME] và In" at bounding box center [1040, 462] width 130 height 22
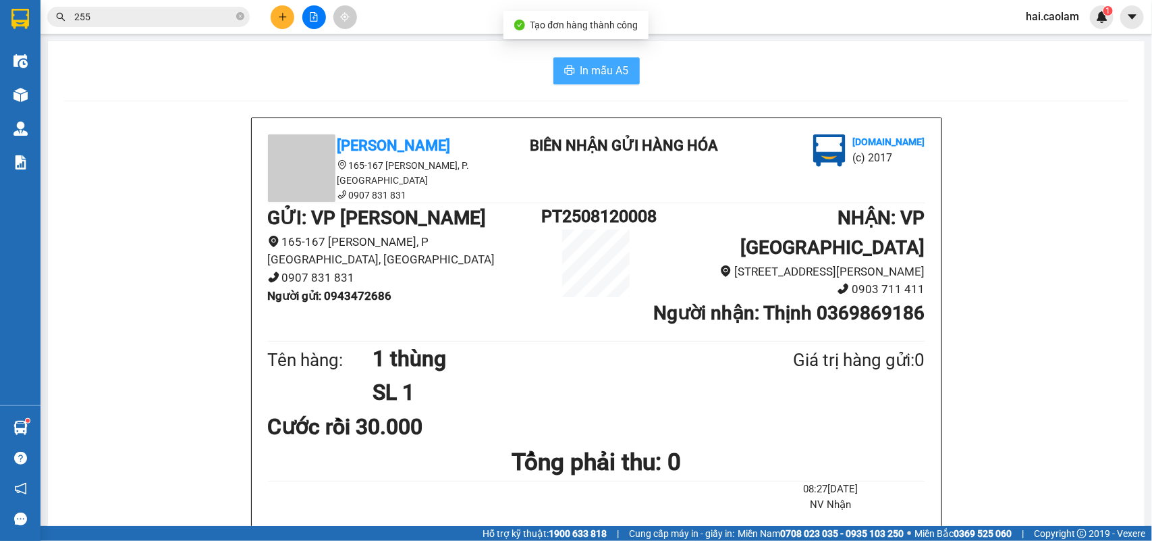
click at [611, 75] on span "In mẫu A5" at bounding box center [604, 70] width 49 height 17
click at [271, 18] on button at bounding box center [283, 17] width 24 height 24
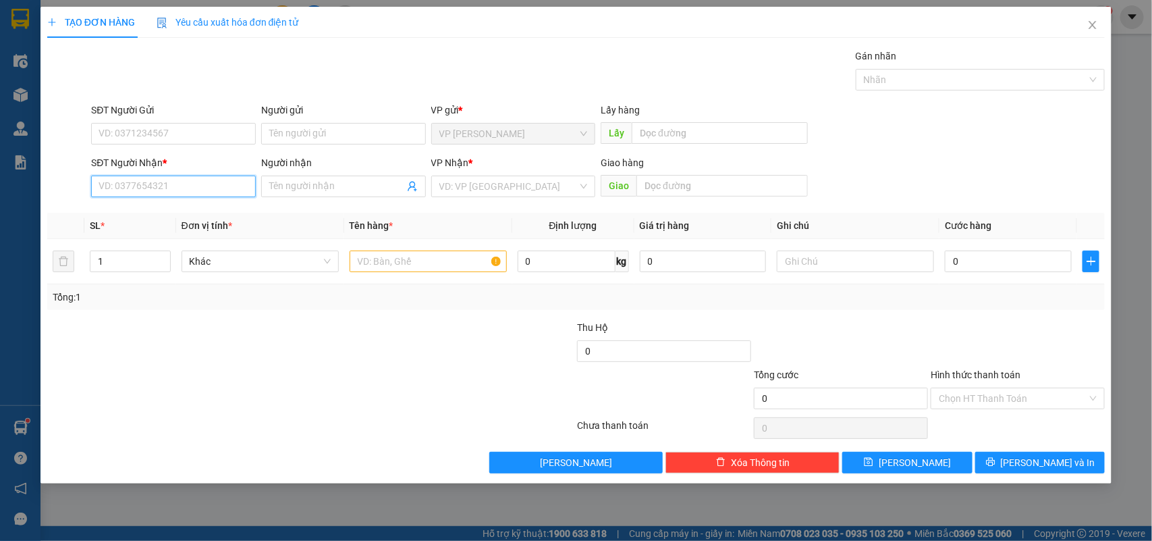
click at [190, 194] on input "SĐT Người Nhận *" at bounding box center [173, 186] width 165 height 22
type input "0326568443"
click at [189, 125] on input "SĐT Người Gửi" at bounding box center [173, 134] width 165 height 22
type input "0379544530"
click at [387, 261] on input "text" at bounding box center [428, 261] width 157 height 22
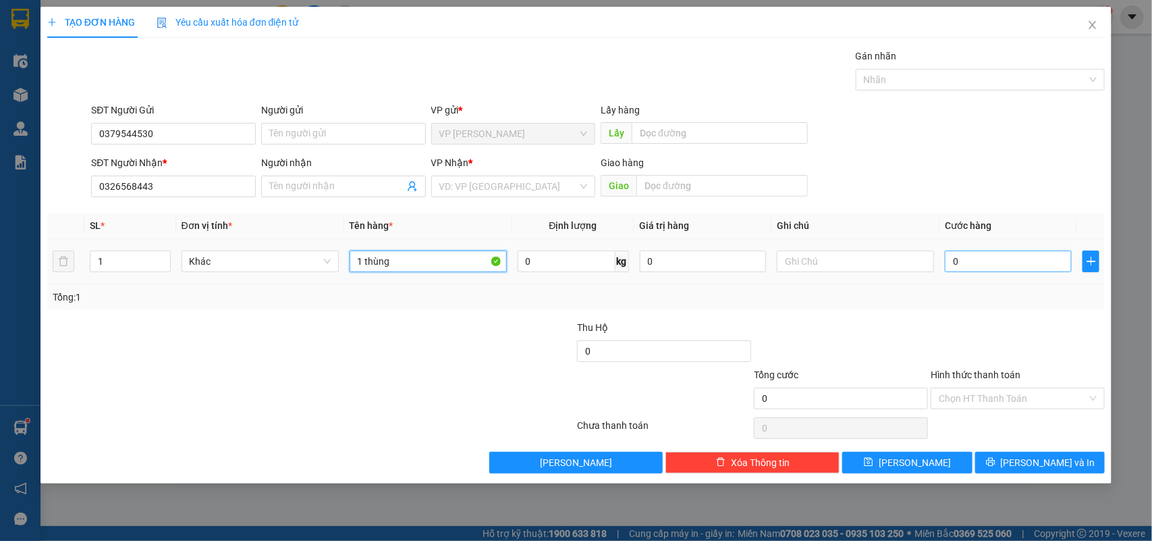
type input "1 thùng"
click at [987, 255] on input "0" at bounding box center [1008, 261] width 127 height 22
type input "4"
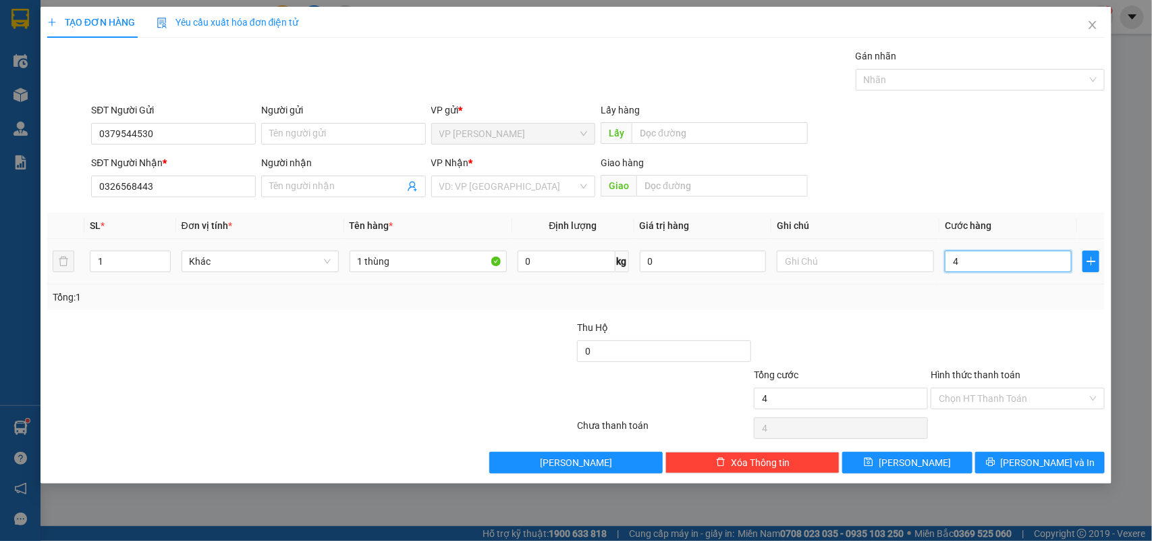
type input "40"
type input "40.000"
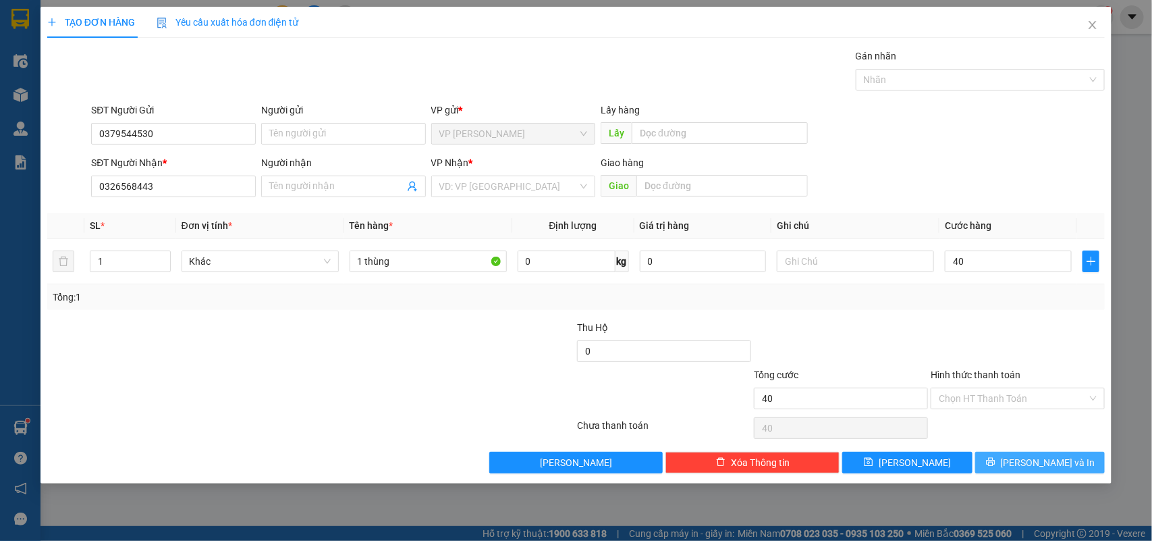
type input "40.000"
click at [1034, 467] on span "[PERSON_NAME] và In" at bounding box center [1048, 462] width 94 height 15
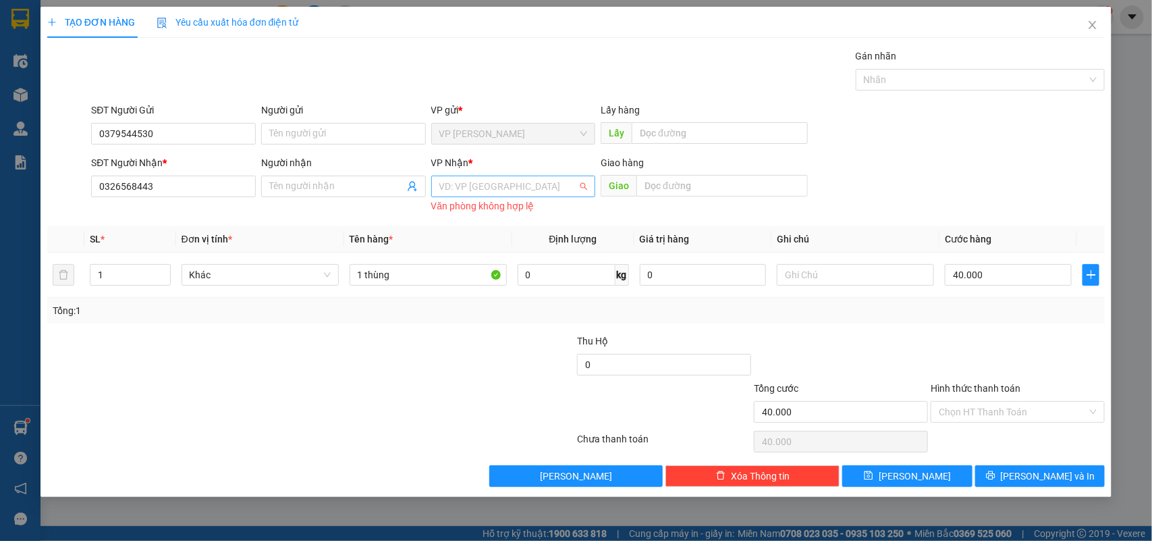
click at [538, 186] on input "search" at bounding box center [508, 186] width 139 height 20
click at [487, 231] on div "VP [GEOGRAPHIC_DATA]" at bounding box center [513, 235] width 148 height 15
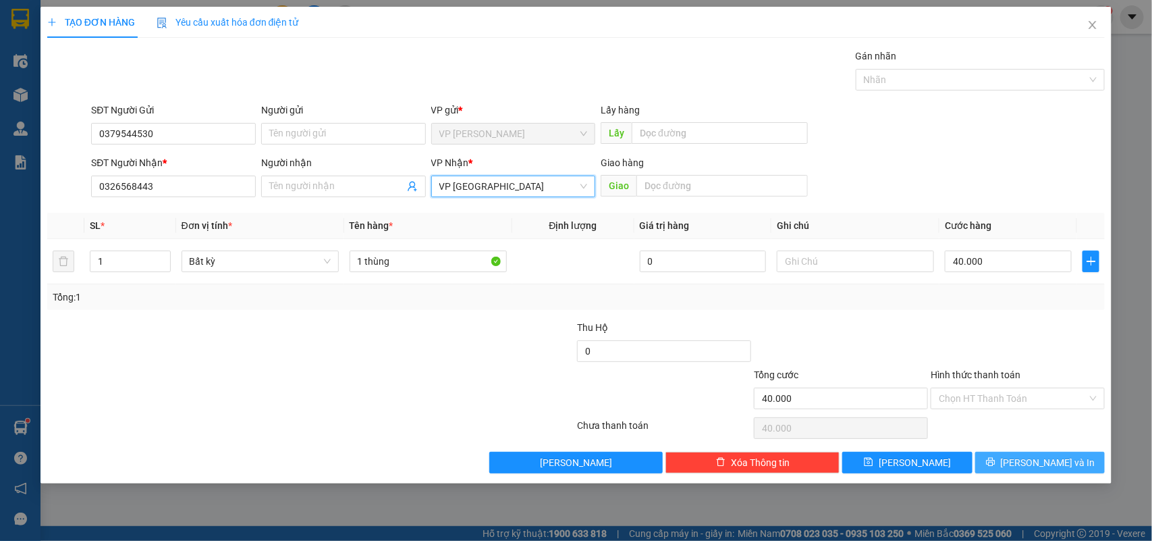
click at [1045, 458] on span "[PERSON_NAME] và In" at bounding box center [1048, 462] width 94 height 15
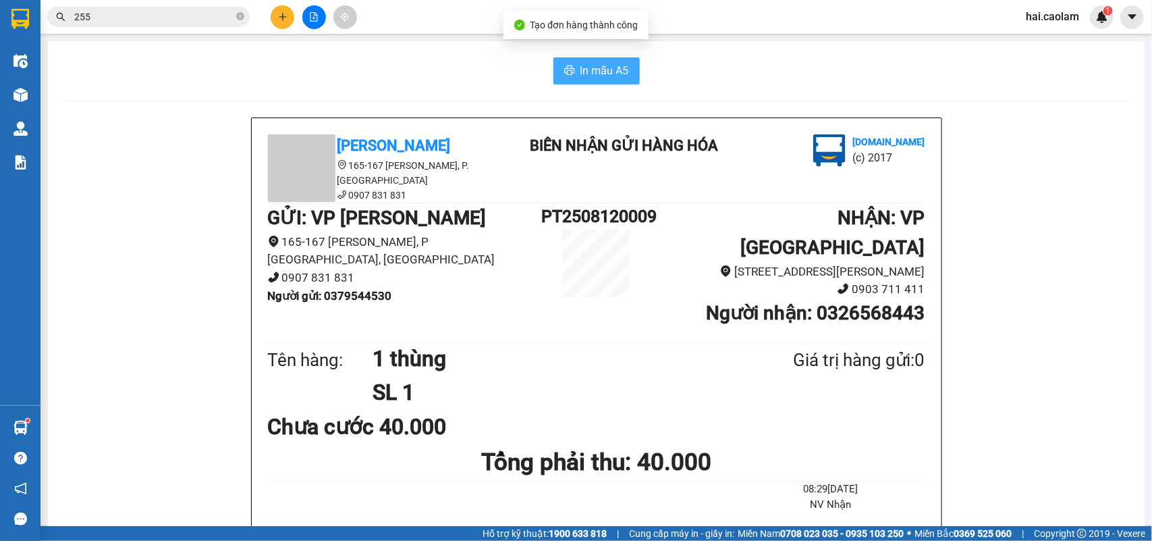
click at [582, 62] on span "In mẫu A5" at bounding box center [604, 70] width 49 height 17
click at [274, 19] on button at bounding box center [283, 17] width 24 height 24
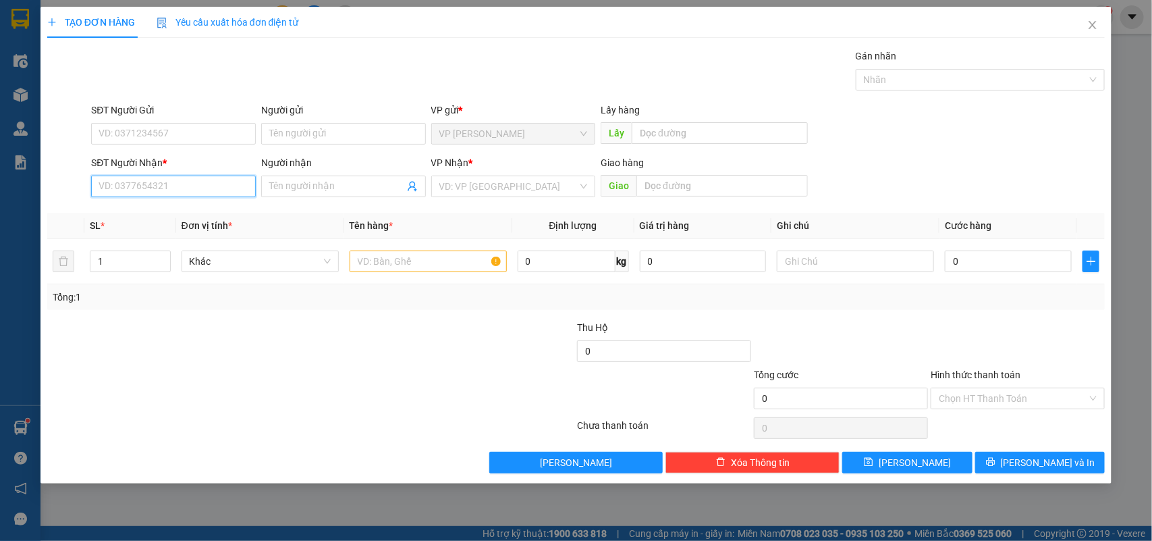
click at [211, 183] on input "SĐT Người Nhận *" at bounding box center [173, 186] width 165 height 22
click at [207, 204] on div "0902438964" at bounding box center [173, 214] width 165 height 22
type input "0902438964"
click at [317, 190] on input "Người nhận" at bounding box center [336, 186] width 135 height 15
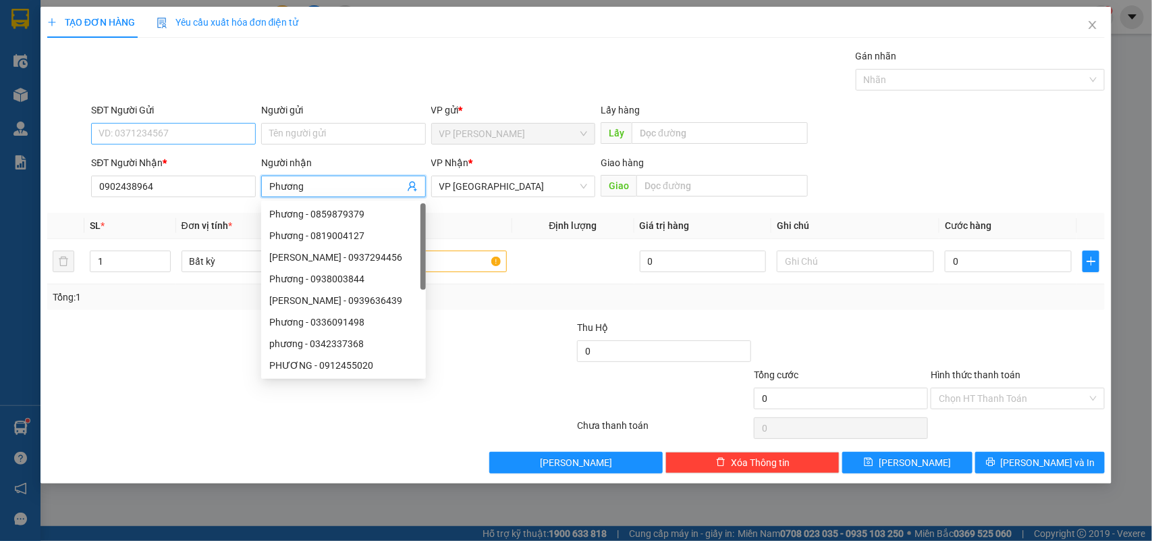
type input "Phương"
click at [194, 128] on input "SĐT Người Gửi" at bounding box center [173, 134] width 165 height 22
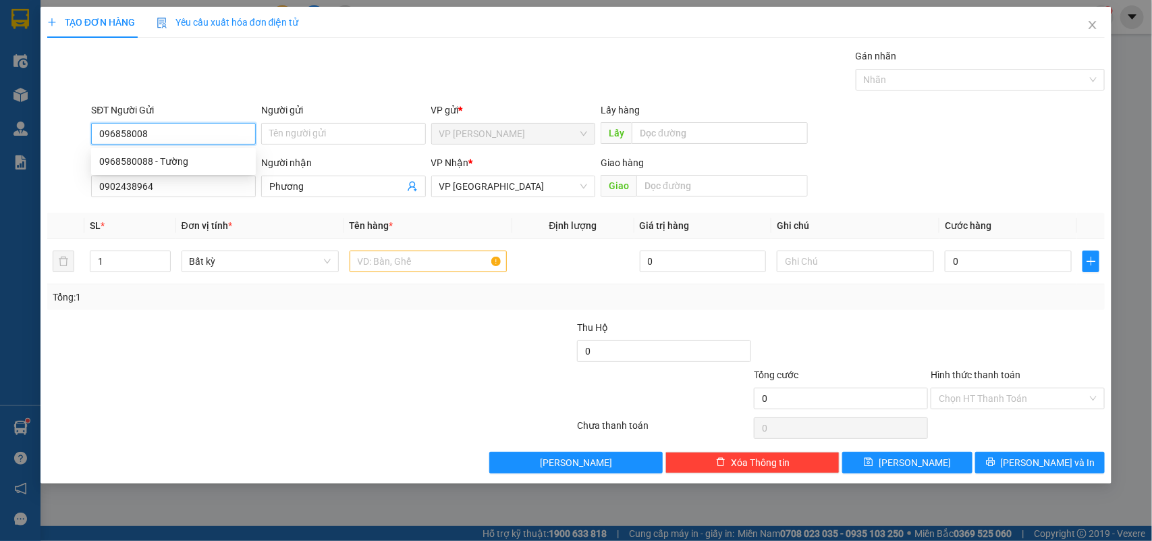
type input "0968580088"
click at [166, 160] on div "0968580088 - Tường" at bounding box center [173, 161] width 148 height 15
type input "Tường"
type input "0968580088"
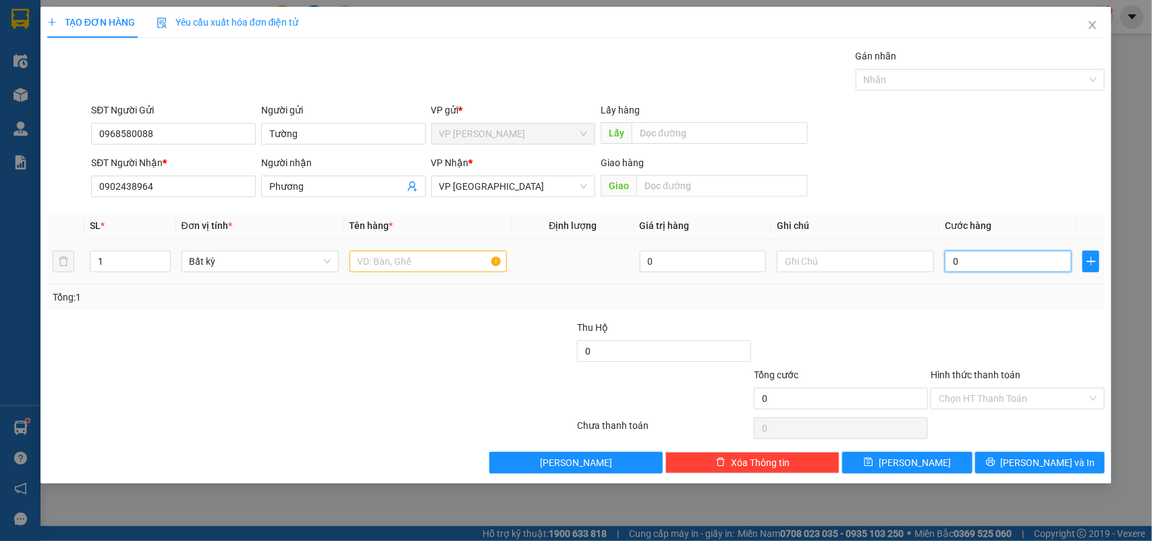
click at [968, 258] on input "0" at bounding box center [1008, 261] width 127 height 22
type input "1"
type input "10"
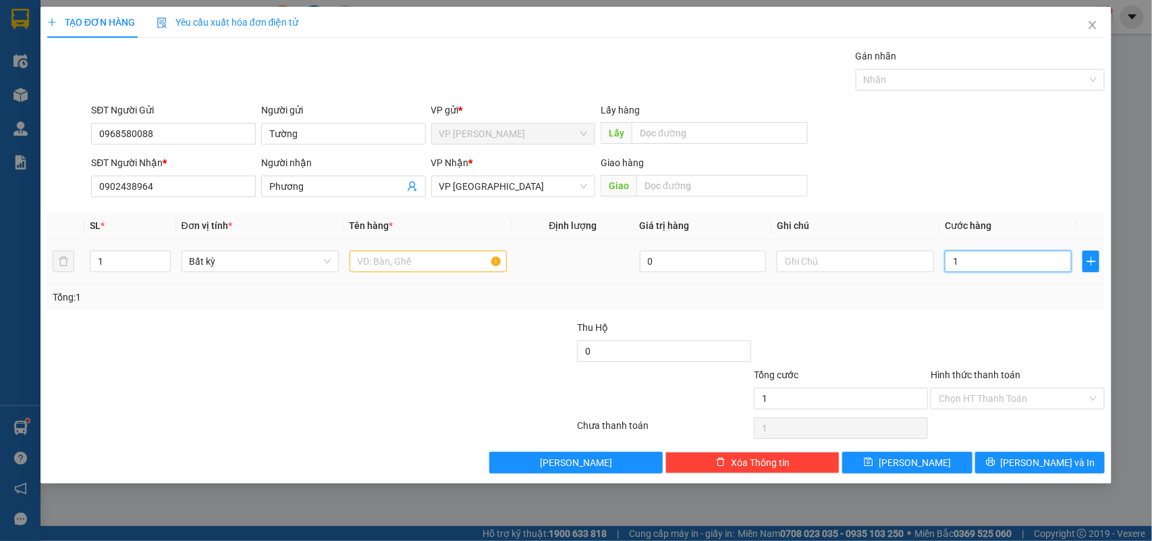
type input "10"
type input "100"
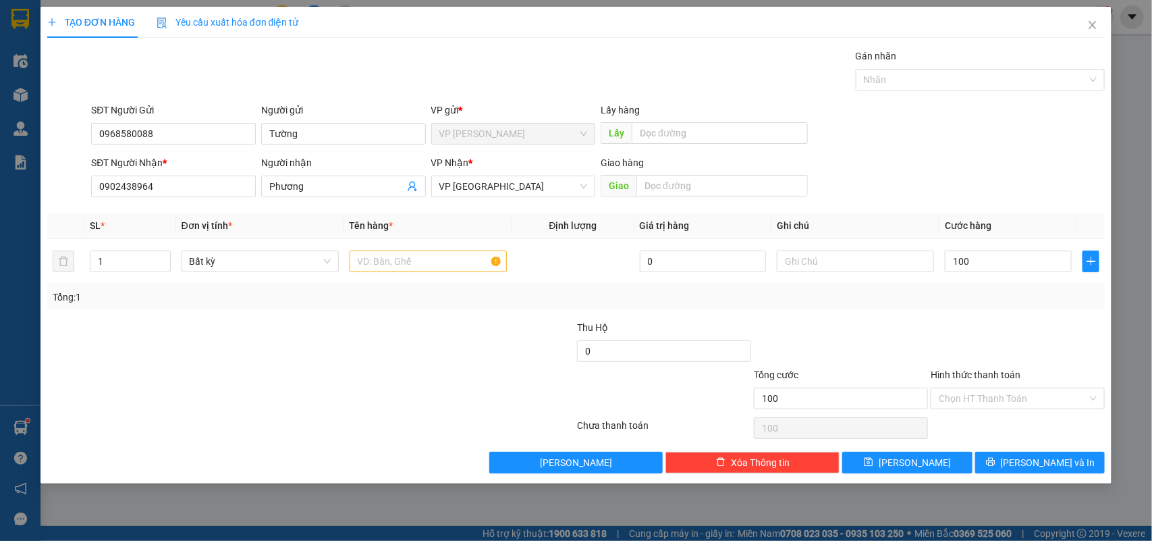
click at [962, 294] on div "Tổng: 1" at bounding box center [576, 296] width 1047 height 15
type input "100.000"
click at [445, 265] on input "text" at bounding box center [428, 261] width 157 height 22
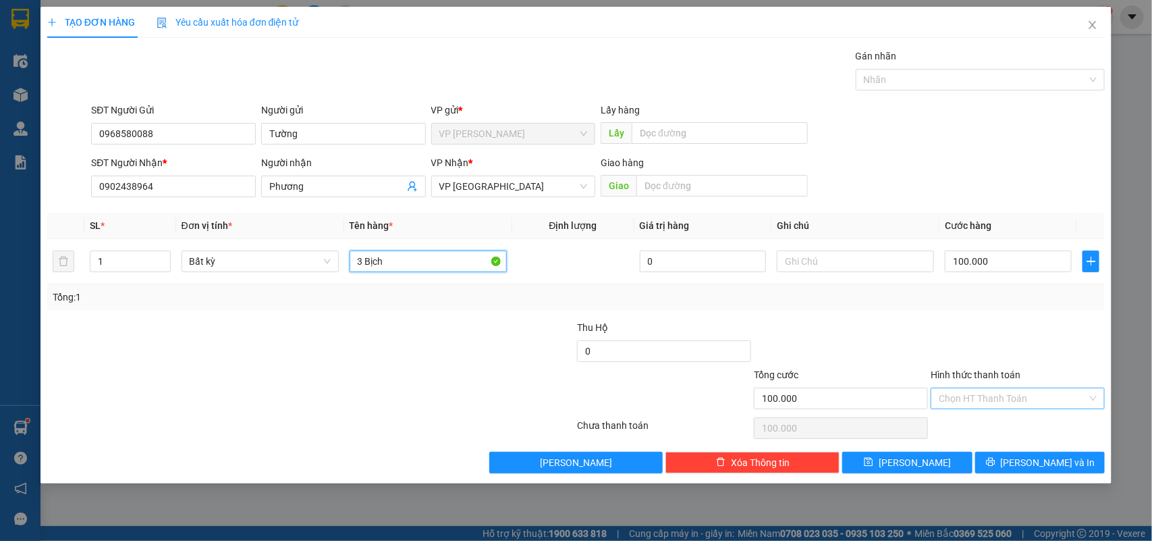
type input "3 Bịch"
click at [976, 398] on input "Hình thức thanh toán" at bounding box center [1013, 398] width 148 height 20
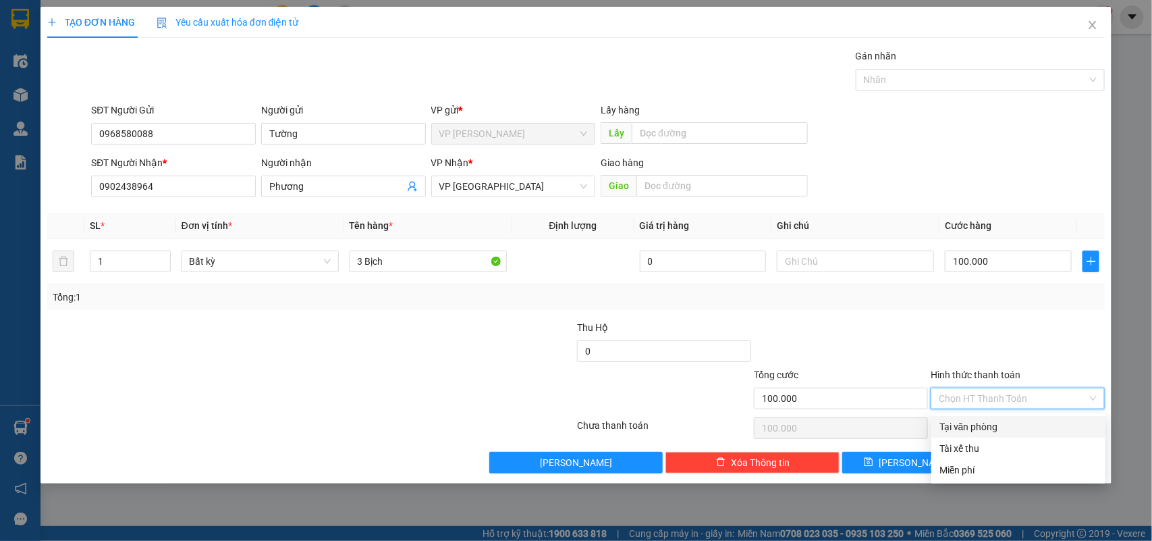
click at [985, 426] on div "Tại văn phòng" at bounding box center [1018, 426] width 158 height 15
type input "0"
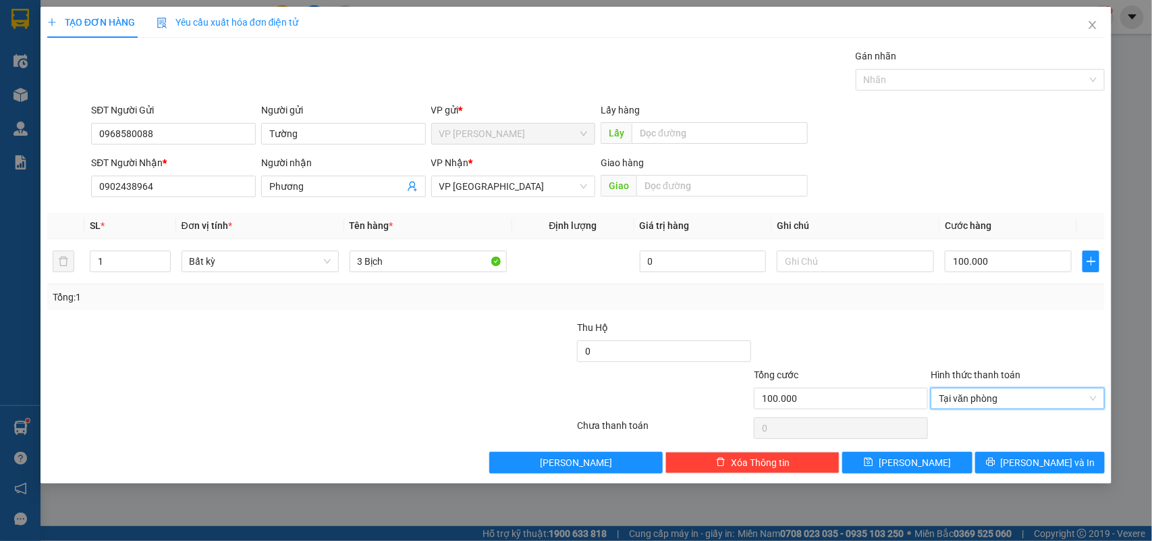
click at [871, 344] on div at bounding box center [840, 343] width 177 height 47
click at [1038, 462] on span "[PERSON_NAME] và In" at bounding box center [1048, 462] width 94 height 15
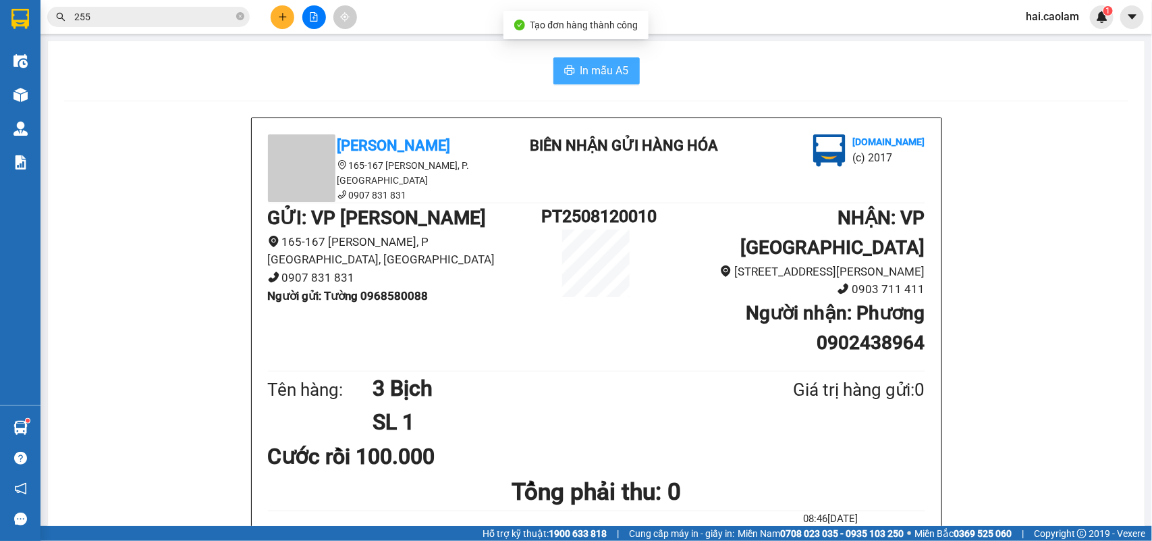
click at [580, 72] on span "In mẫu A5" at bounding box center [604, 70] width 49 height 17
click at [693, 66] on div "In mẫu A5" at bounding box center [596, 70] width 1064 height 27
click at [636, 73] on div "In mẫu A5" at bounding box center [596, 70] width 1064 height 27
click at [622, 73] on span "In mẫu A5" at bounding box center [604, 70] width 49 height 17
drag, startPoint x: 85, startPoint y: 113, endPoint x: 144, endPoint y: 44, distance: 91.0
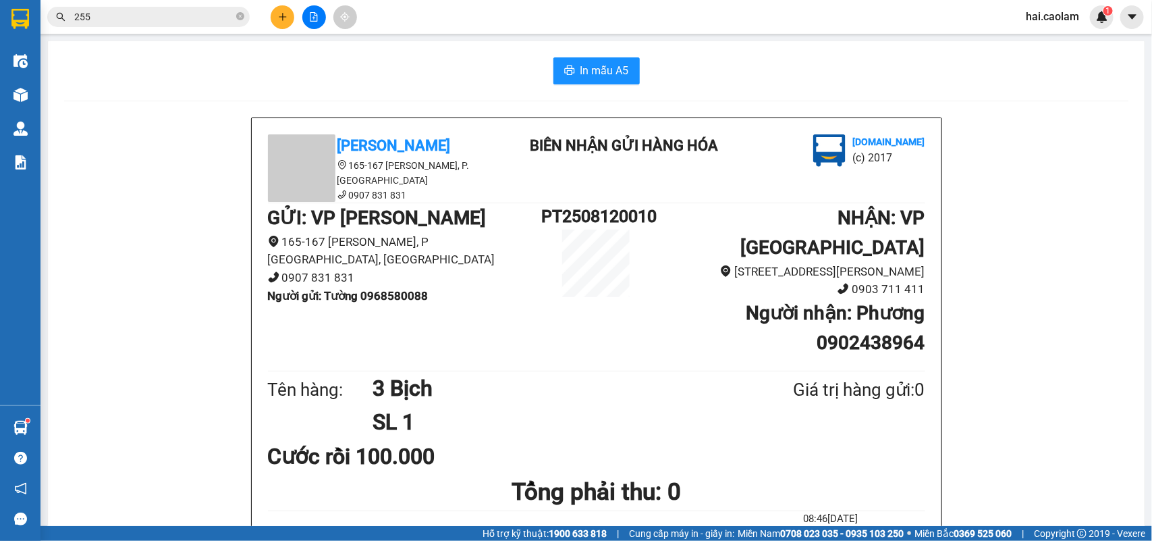
click at [140, 7] on span "255" at bounding box center [148, 17] width 202 height 20
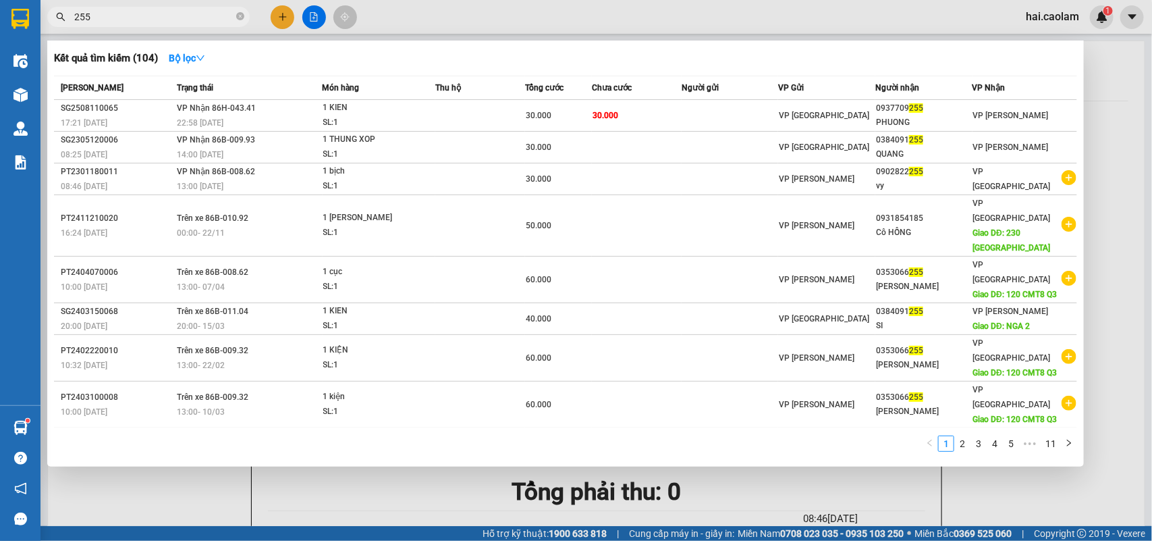
click at [137, 13] on input "255" at bounding box center [153, 16] width 159 height 15
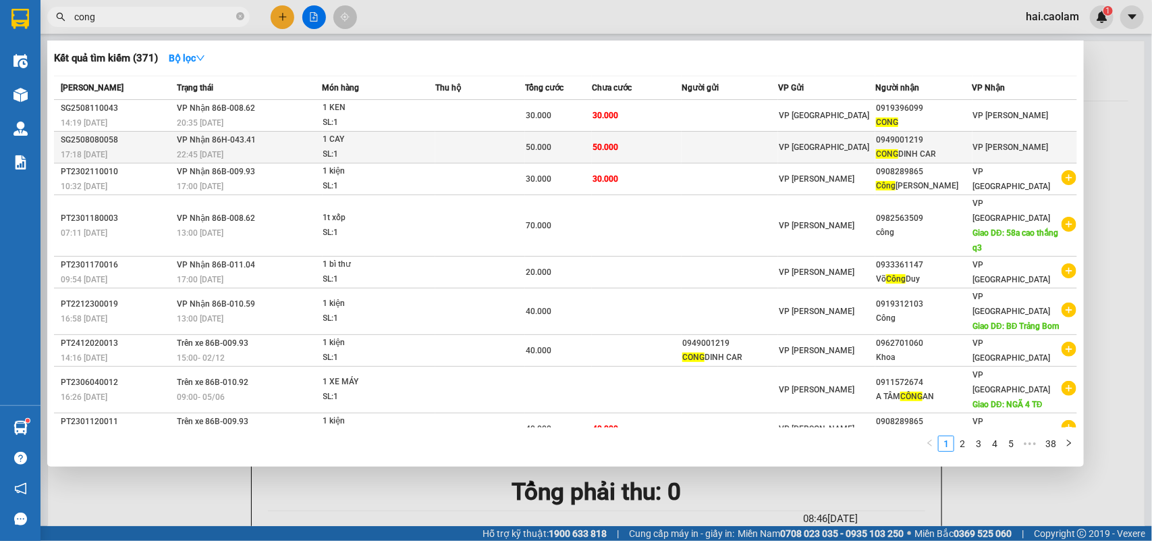
type input "cong"
click at [711, 139] on td at bounding box center [730, 148] width 97 height 32
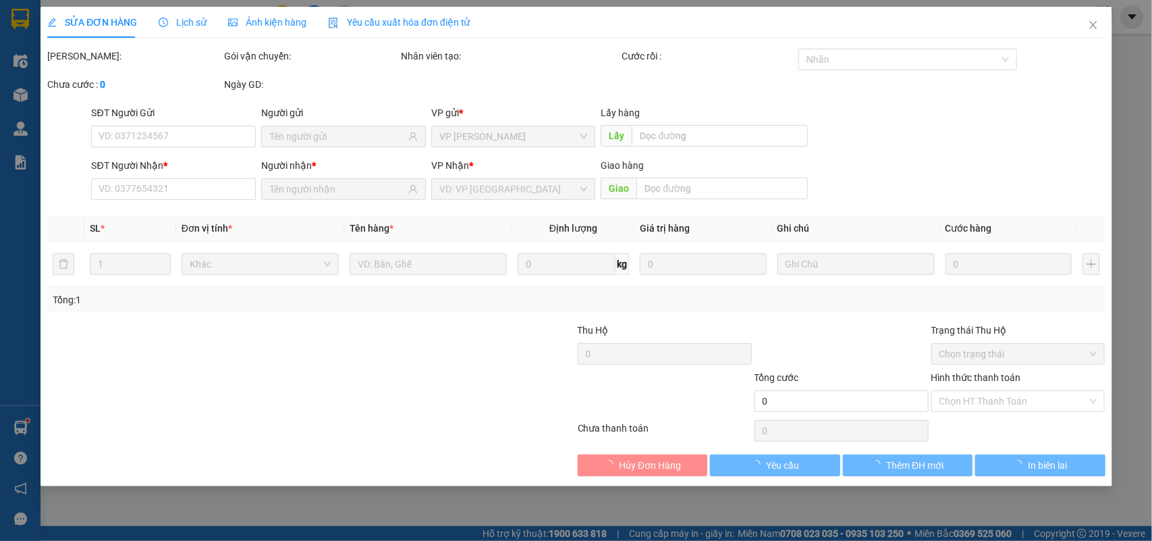
type input "0949001219"
type input "[PERSON_NAME] CAR"
type input "50.000"
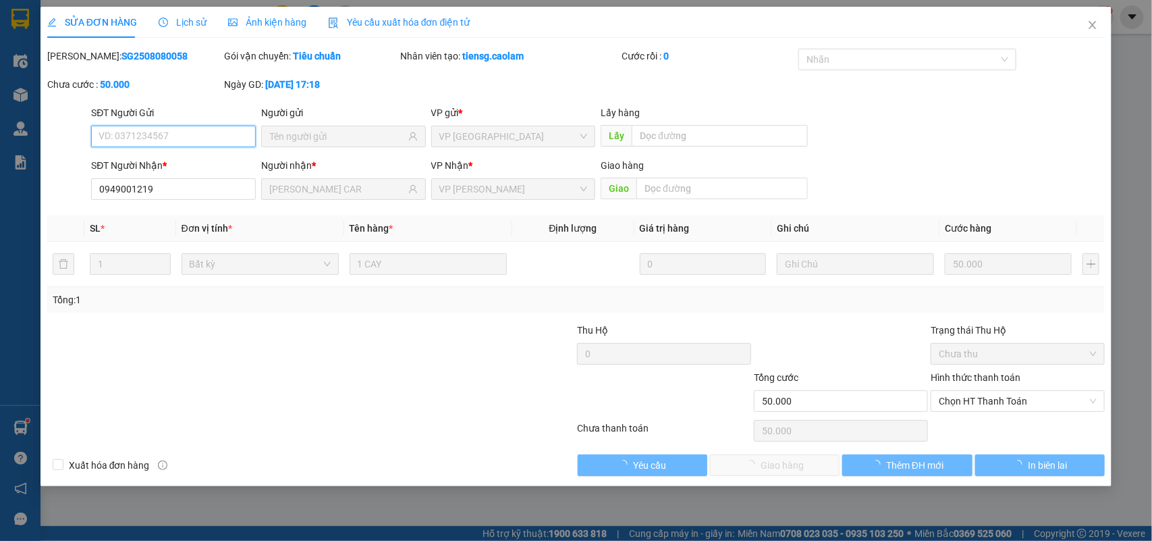
click at [970, 400] on span "Chọn HT Thanh Toán" at bounding box center [1018, 401] width 158 height 20
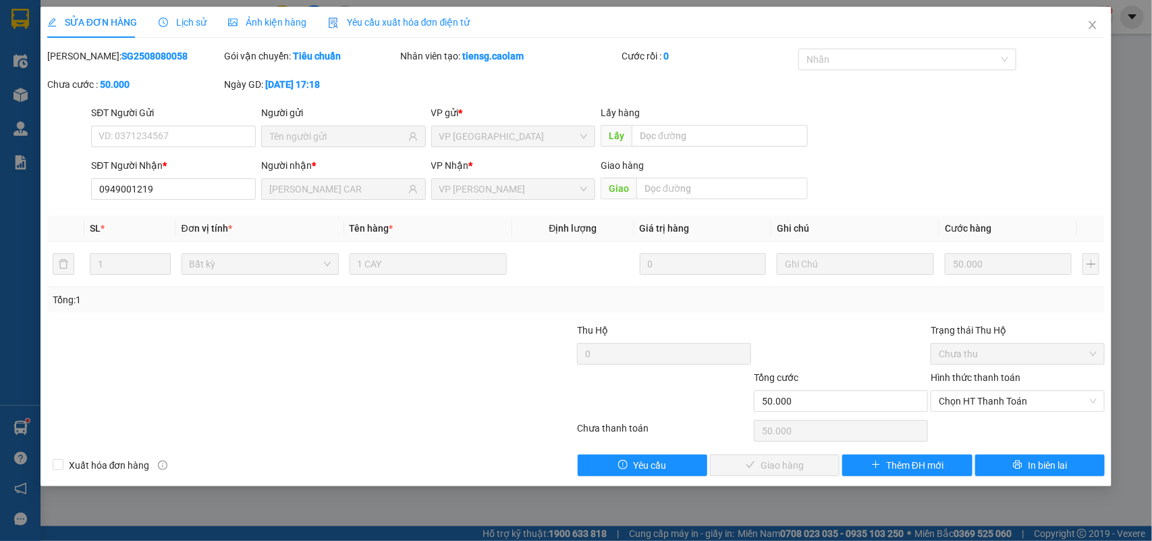
click at [969, 416] on div "Total Paid Fee 0 Total UnPaid Fee 50.000 Cash Collection Total Fee Mã ĐH: SG250…" at bounding box center [576, 262] width 1058 height 427
drag, startPoint x: 962, startPoint y: 400, endPoint x: 962, endPoint y: 427, distance: 27.0
click at [962, 406] on span "Chọn HT Thanh Toán" at bounding box center [1018, 401] width 158 height 20
click at [962, 429] on div "Tại văn phòng" at bounding box center [1018, 428] width 158 height 15
type input "0"
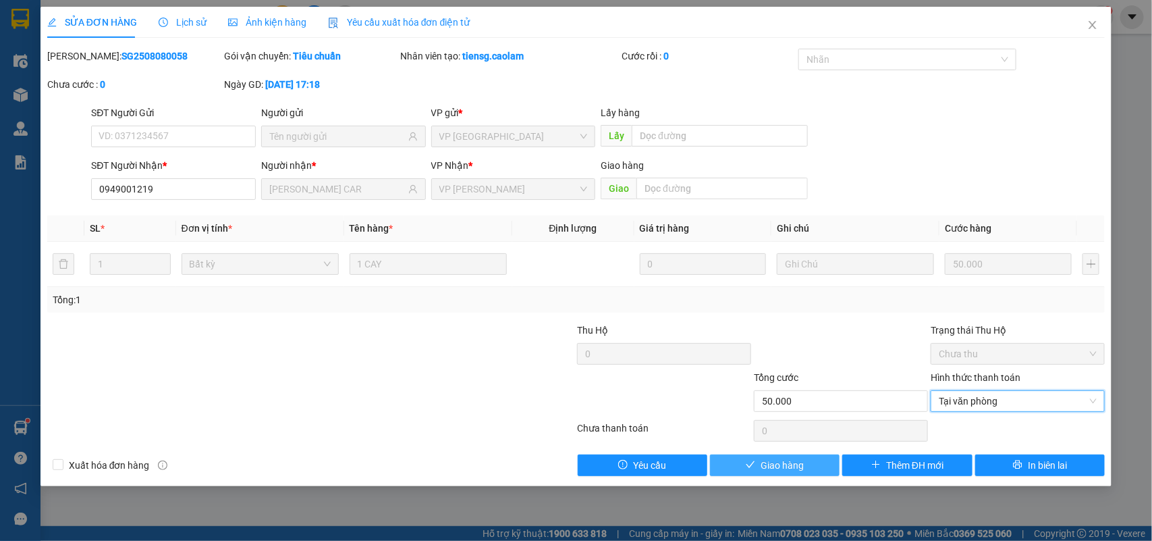
click at [821, 461] on button "Giao hàng" at bounding box center [775, 465] width 130 height 22
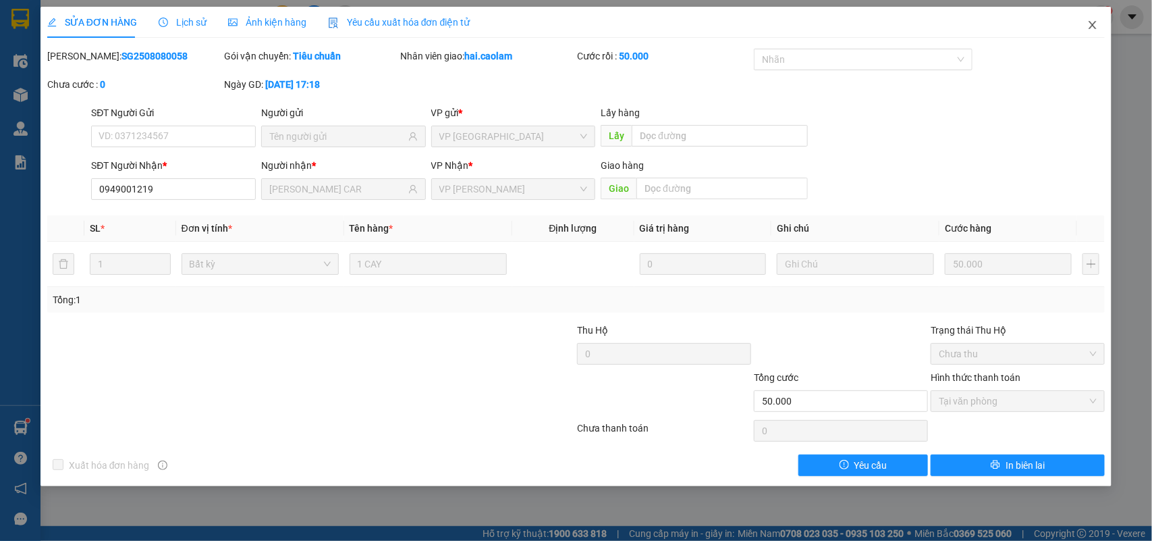
click at [1087, 24] on icon "close" at bounding box center [1092, 25] width 11 height 11
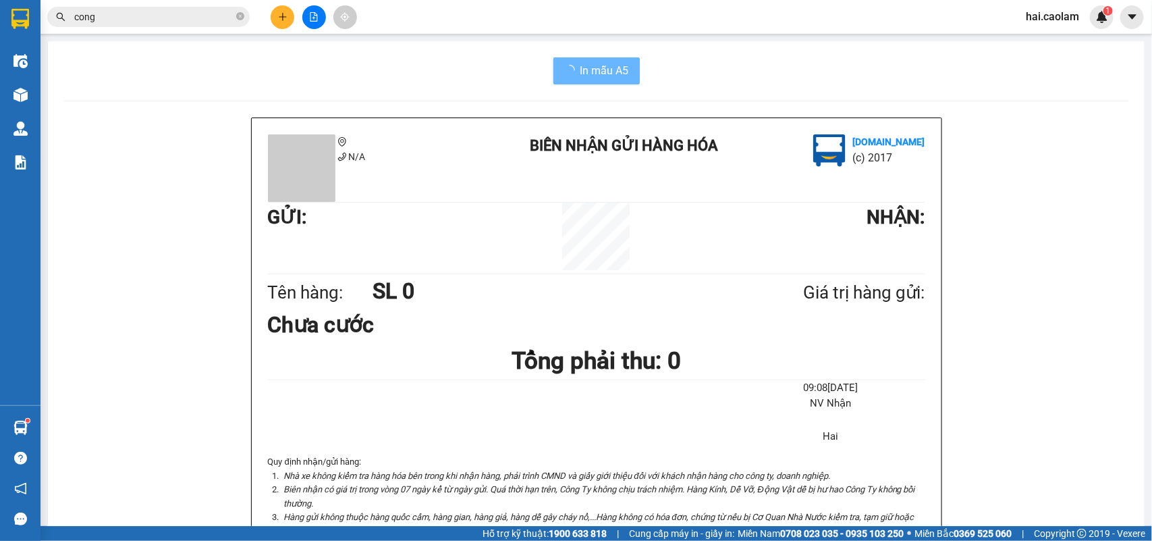
click at [1087, 24] on span "hai.caolam" at bounding box center [1052, 16] width 75 height 17
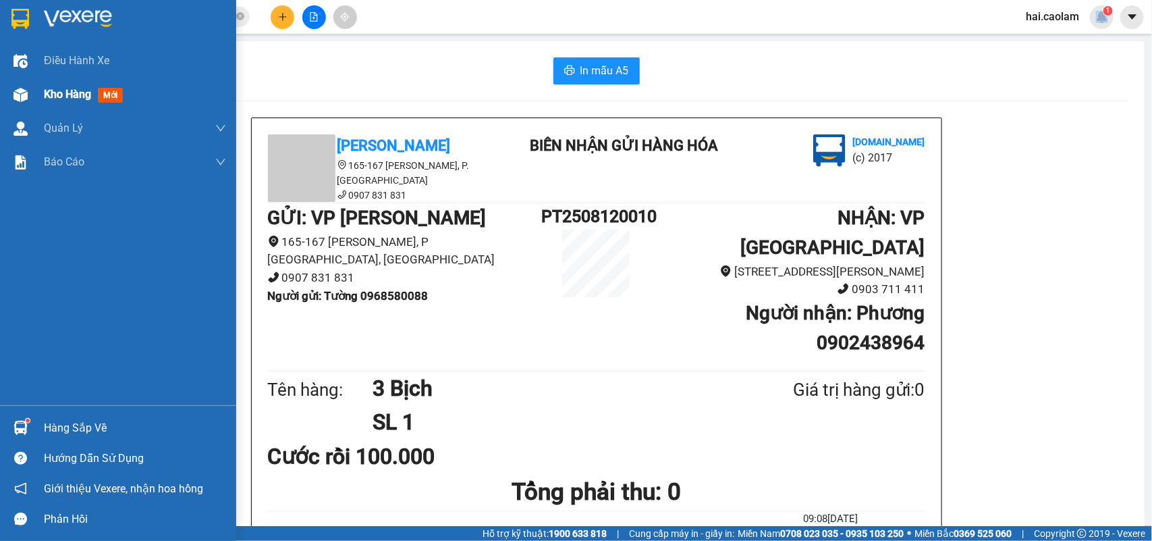
click at [18, 90] on img at bounding box center [20, 95] width 14 height 14
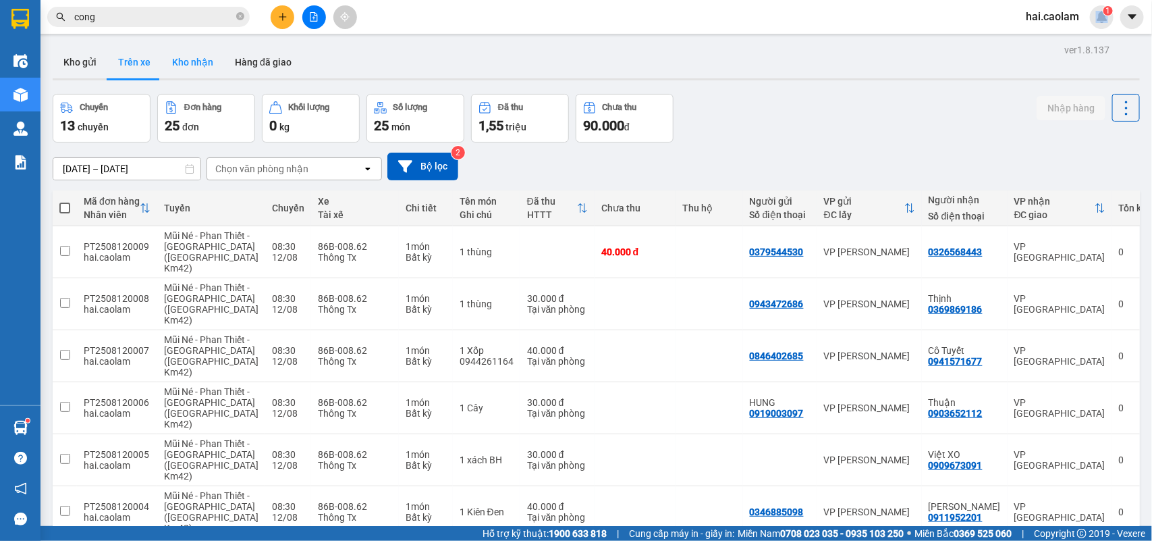
click at [173, 71] on button "Kho nhận" at bounding box center [192, 62] width 63 height 32
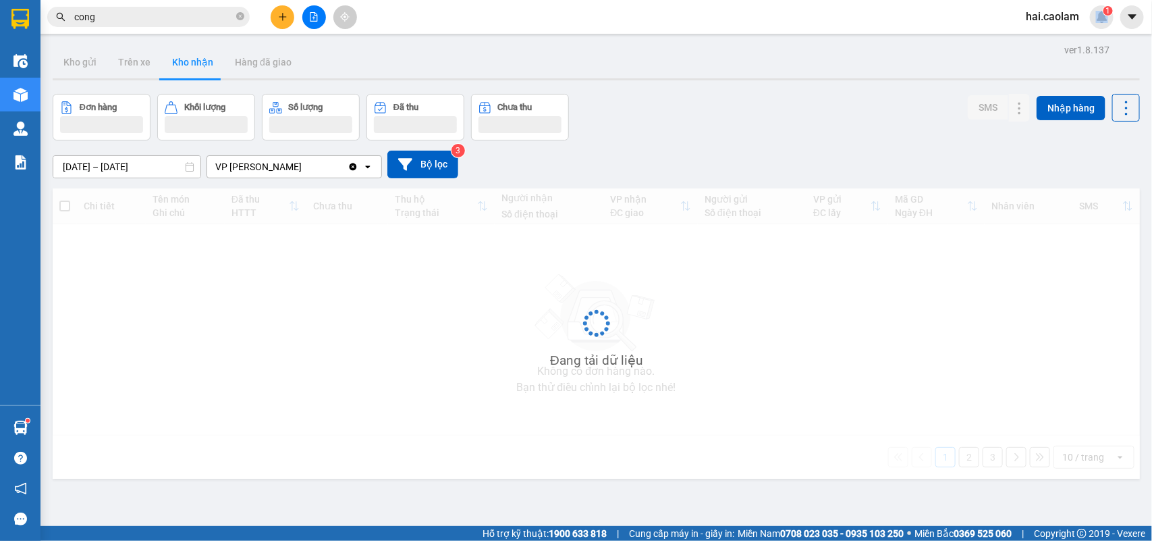
click at [174, 71] on button "Kho nhận" at bounding box center [192, 62] width 63 height 32
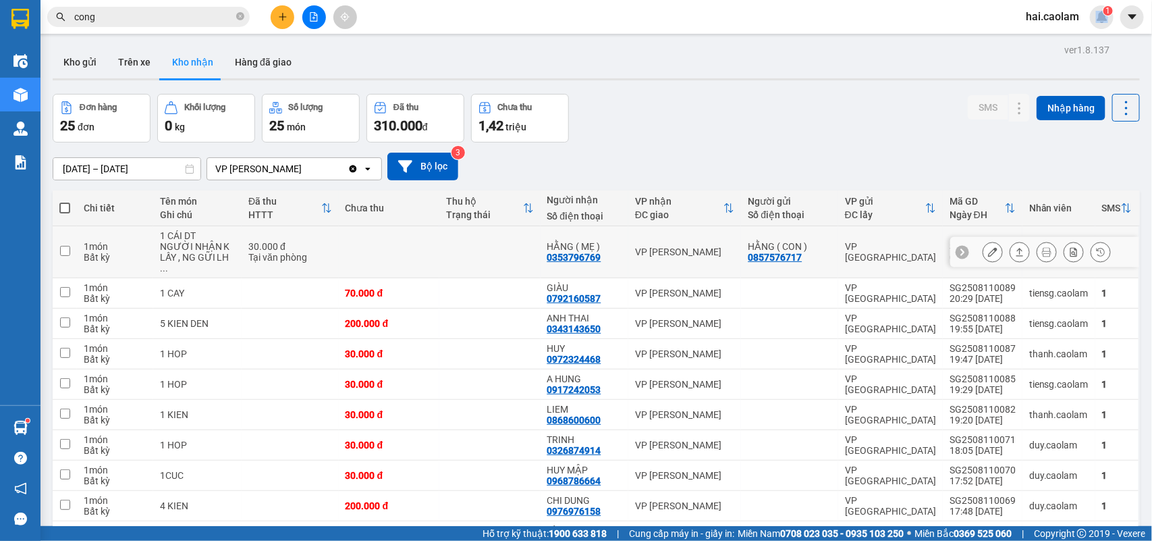
scroll to position [72, 0]
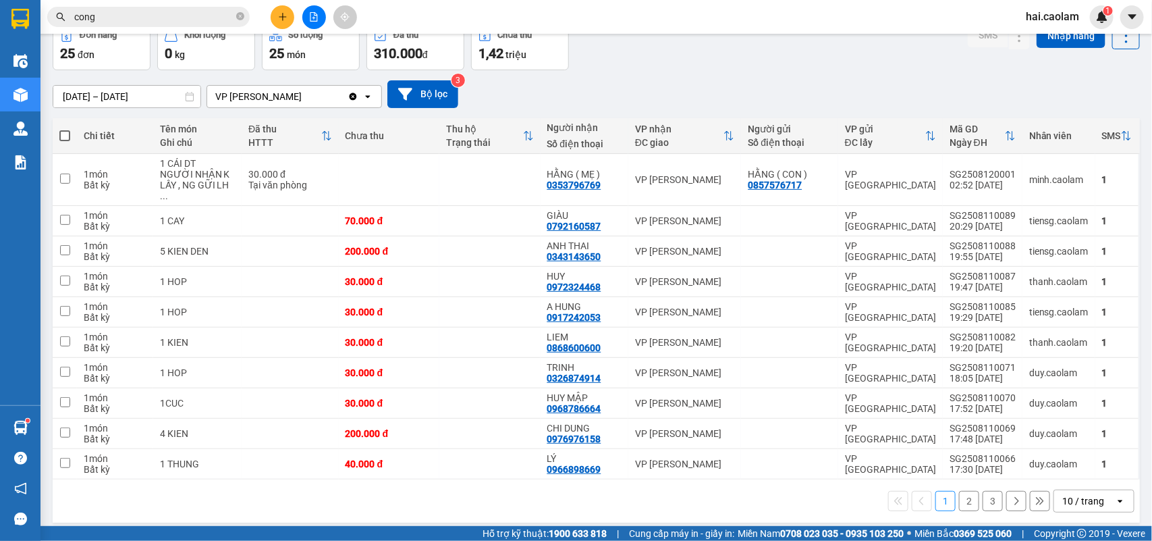
click at [1086, 494] on div "10 / trang" at bounding box center [1083, 500] width 42 height 13
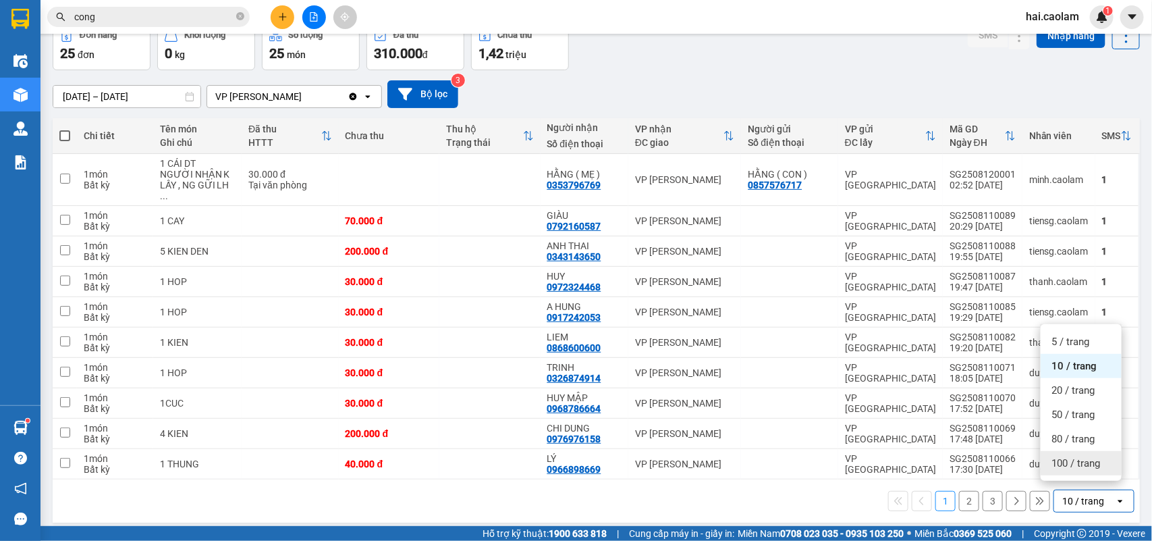
click at [1058, 466] on span "100 / trang" at bounding box center [1075, 462] width 49 height 13
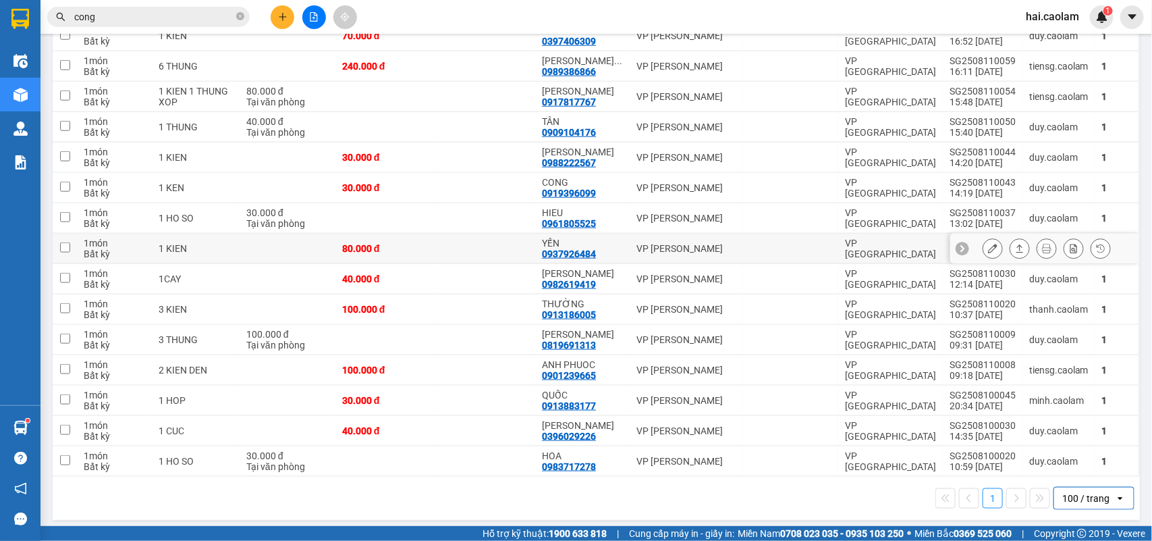
scroll to position [418, 0]
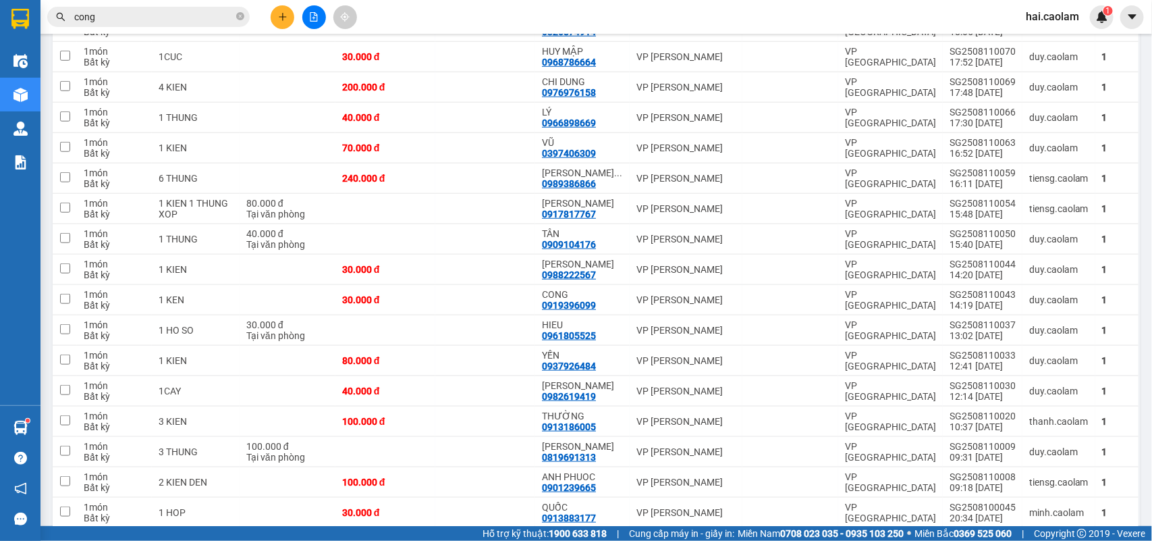
click at [119, 7] on span "cong" at bounding box center [148, 17] width 202 height 20
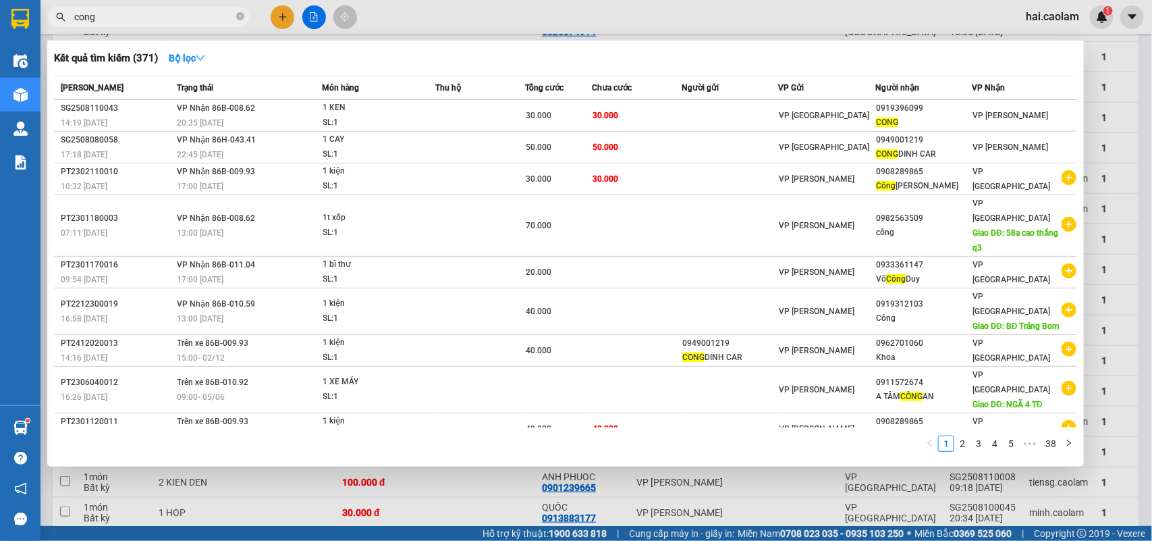
click at [123, 21] on input "cong" at bounding box center [153, 16] width 159 height 15
type input "c"
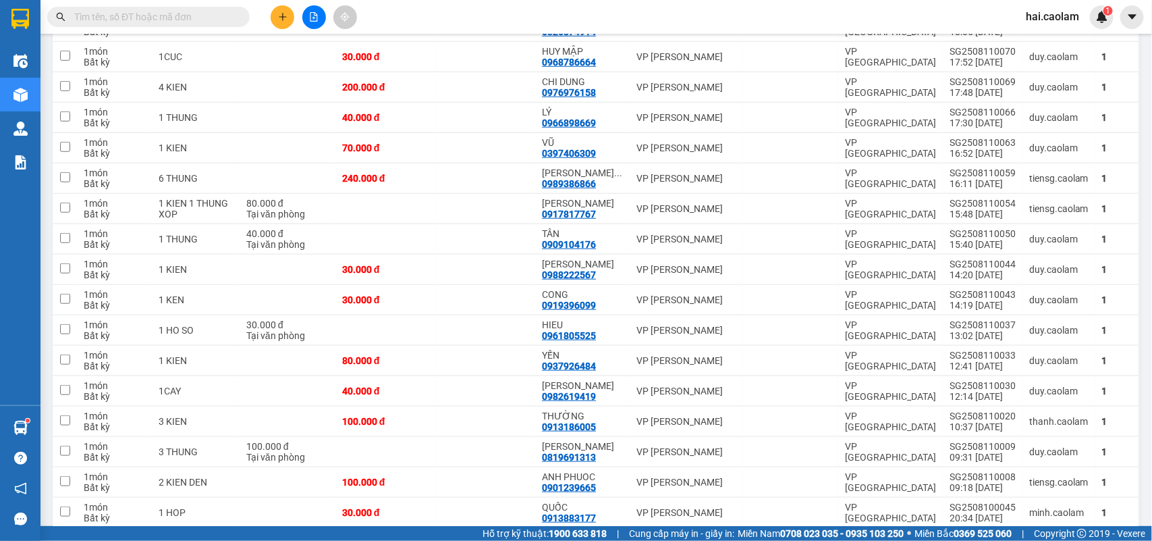
type input "3"
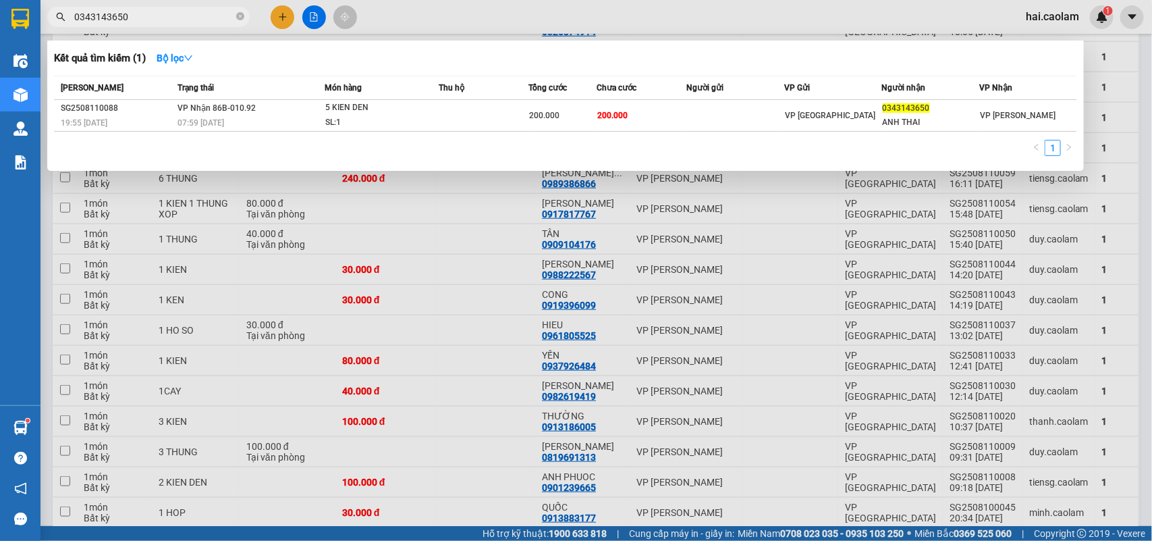
type input "0343143650"
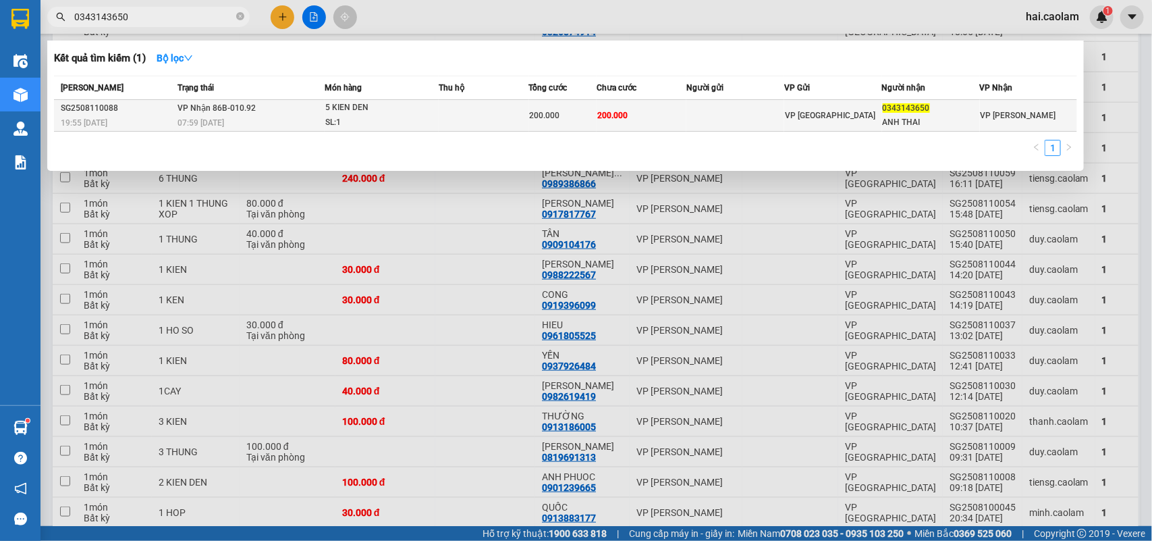
click at [285, 120] on div "07:59 [DATE]" at bounding box center [250, 122] width 146 height 15
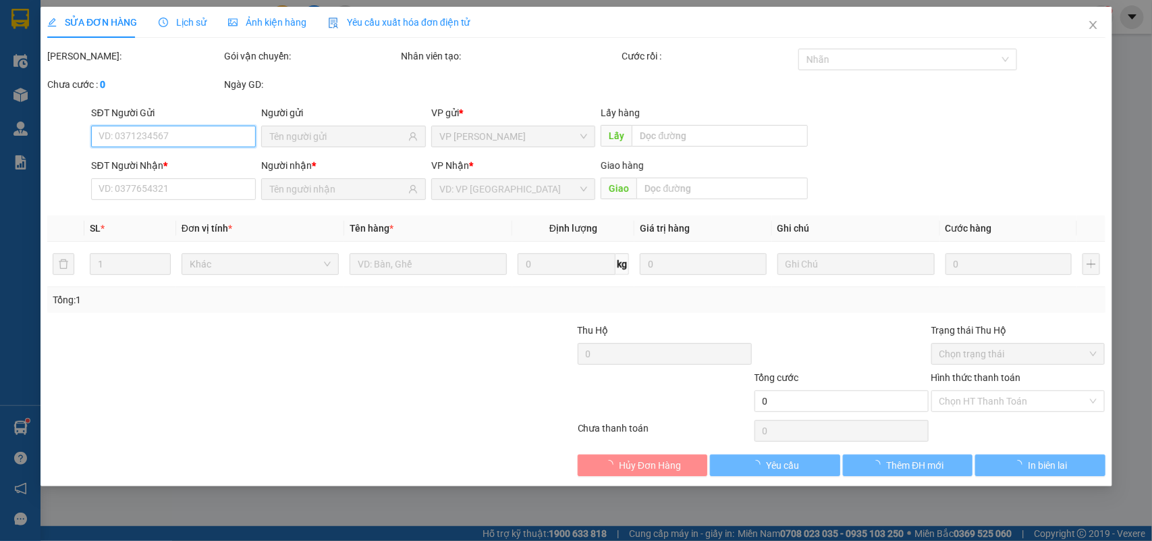
type input "0343143650"
type input "ANH THAI"
type input "200.000"
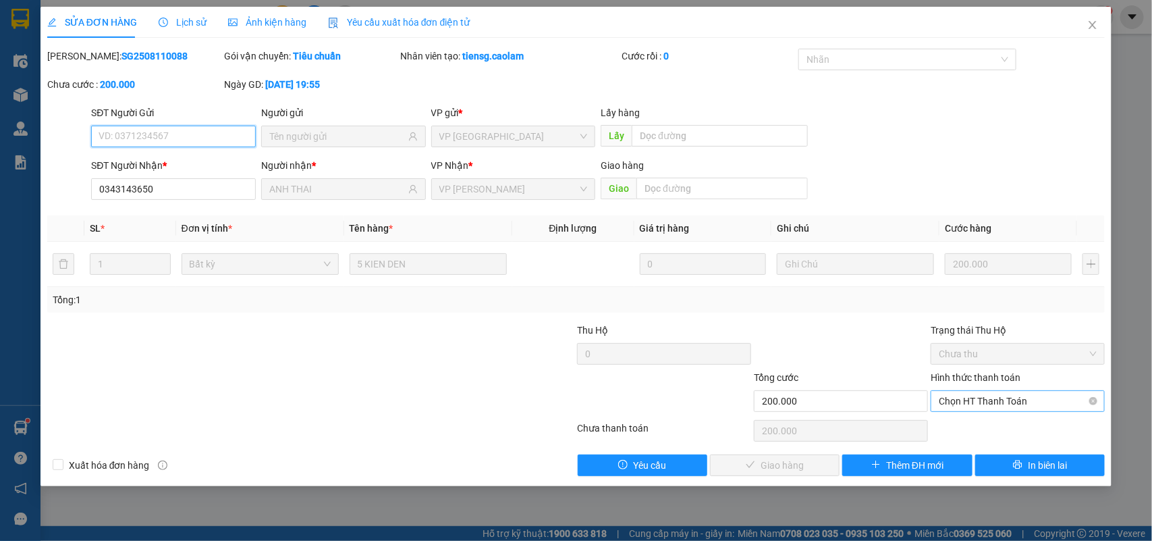
click at [997, 408] on span "Chọn HT Thanh Toán" at bounding box center [1018, 401] width 158 height 20
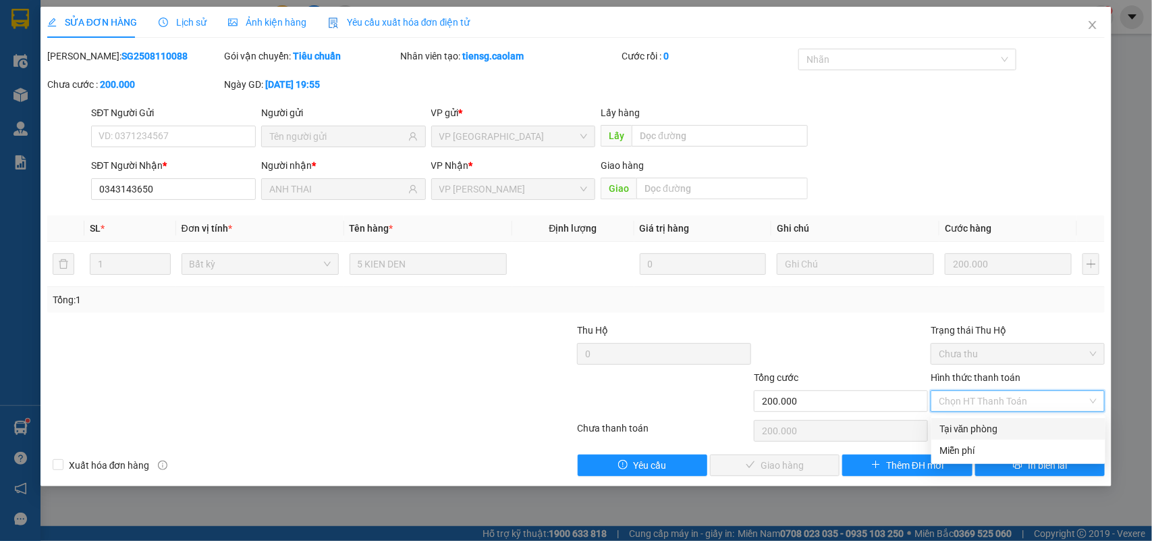
click at [979, 432] on div "Tại văn phòng" at bounding box center [1018, 428] width 158 height 15
type input "0"
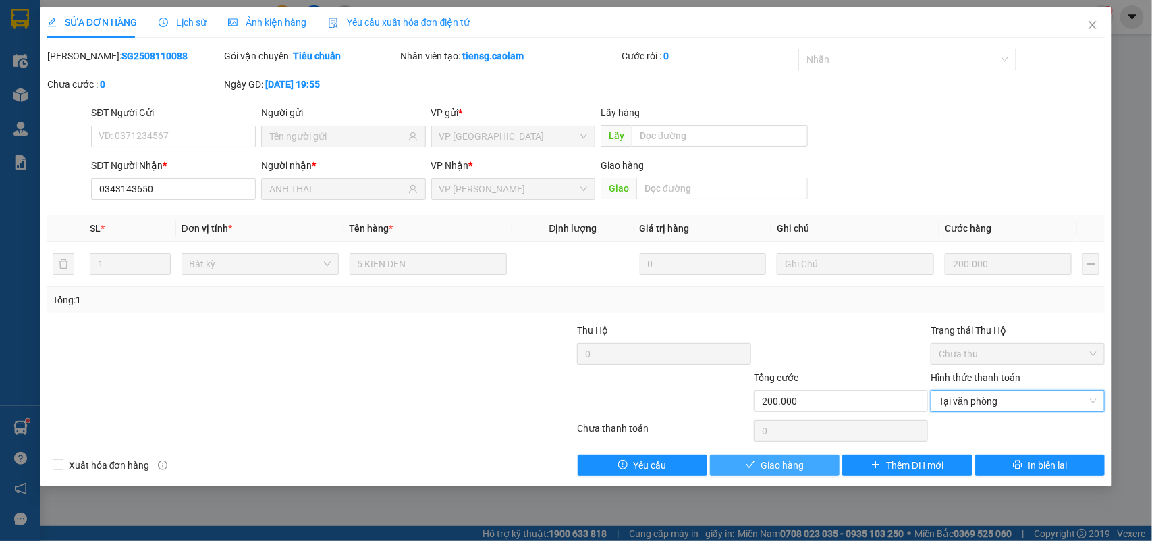
click at [777, 460] on span "Giao hàng" at bounding box center [782, 465] width 43 height 15
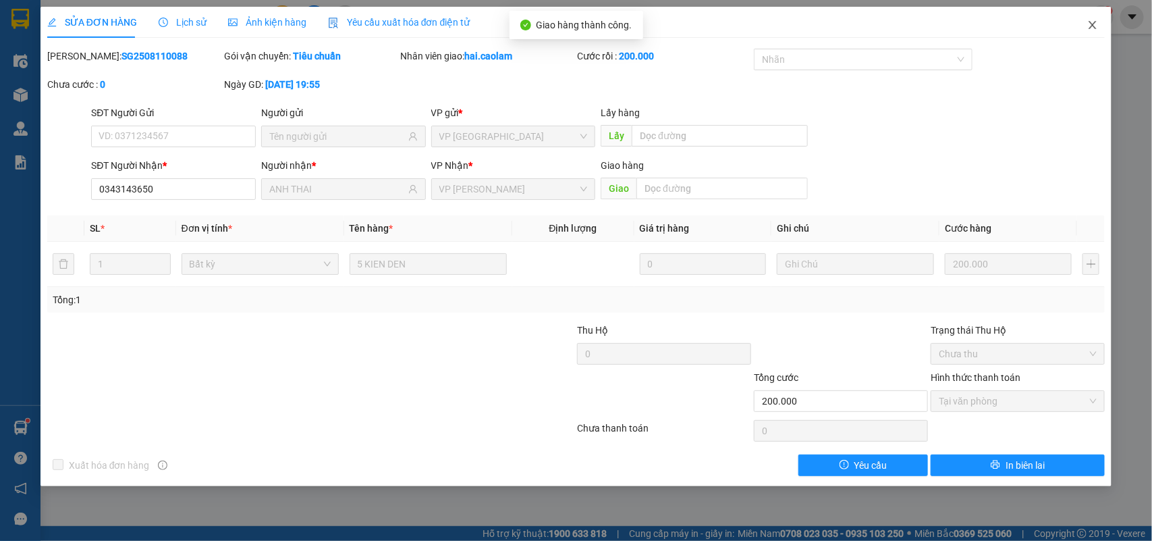
click at [1088, 28] on icon "close" at bounding box center [1092, 25] width 11 height 11
